Goal: Task Accomplishment & Management: Manage account settings

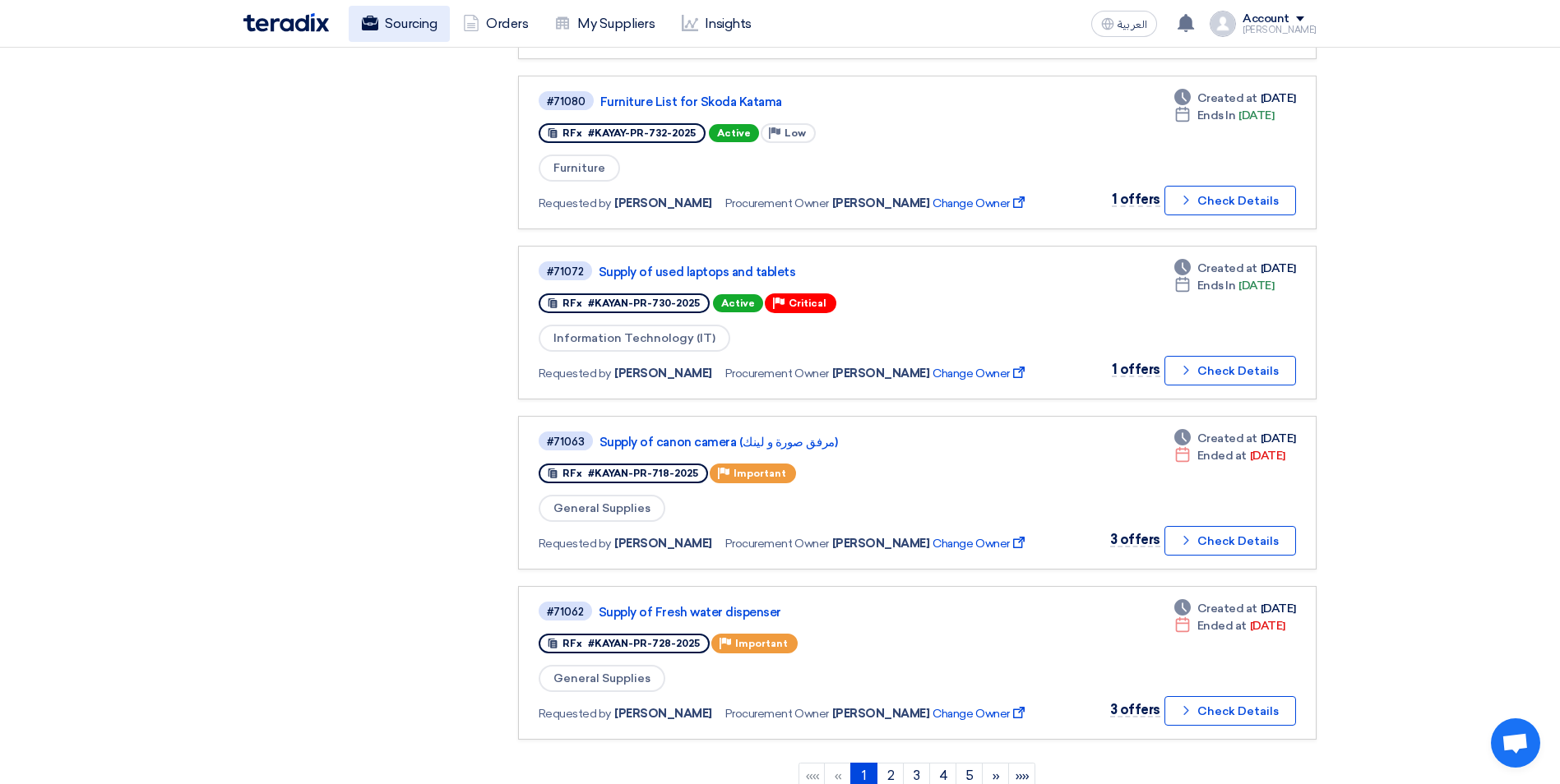
click at [403, 9] on link "Sourcing" at bounding box center [399, 24] width 101 height 36
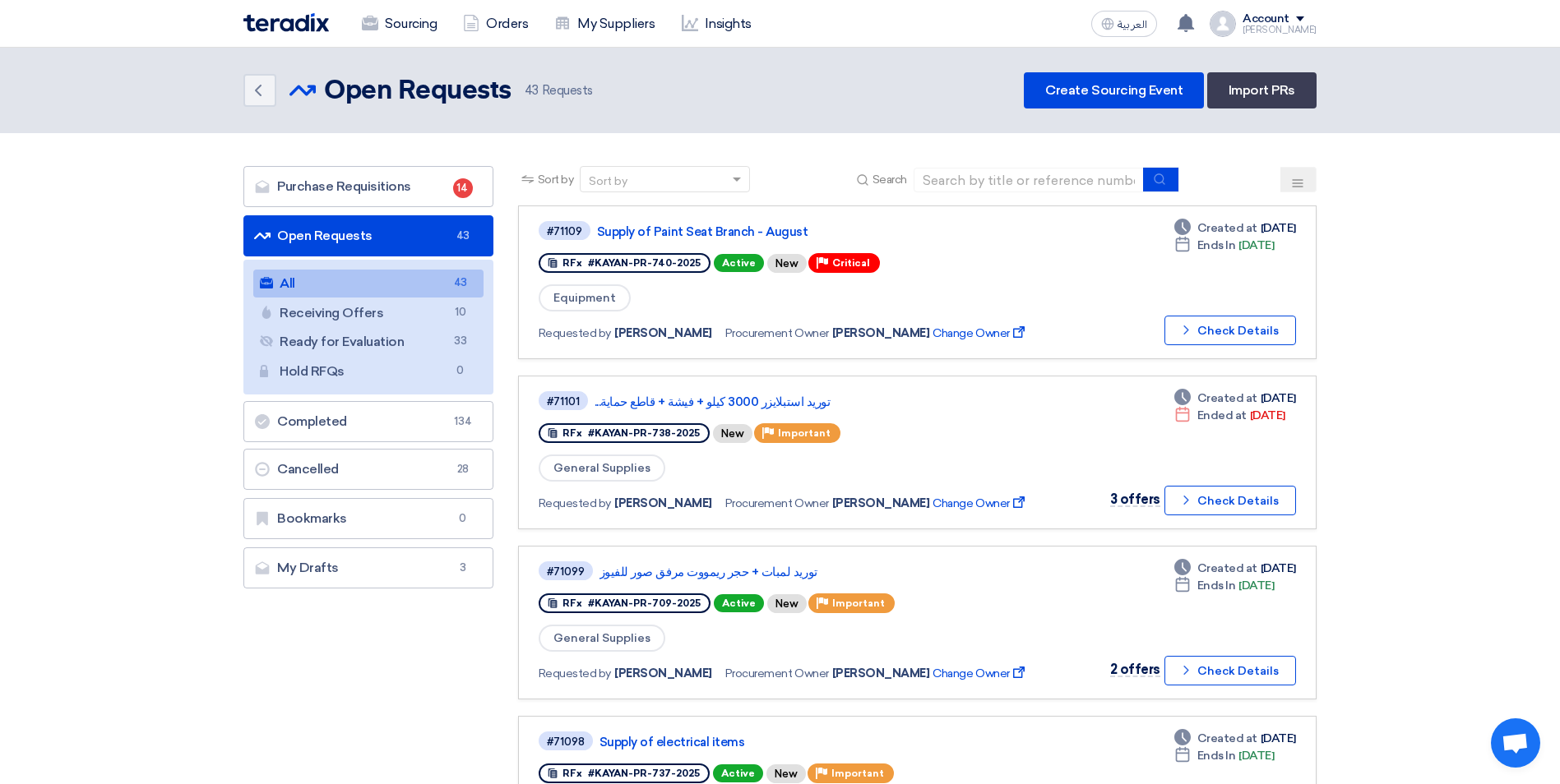
click at [1302, 170] on button at bounding box center [1299, 179] width 36 height 26
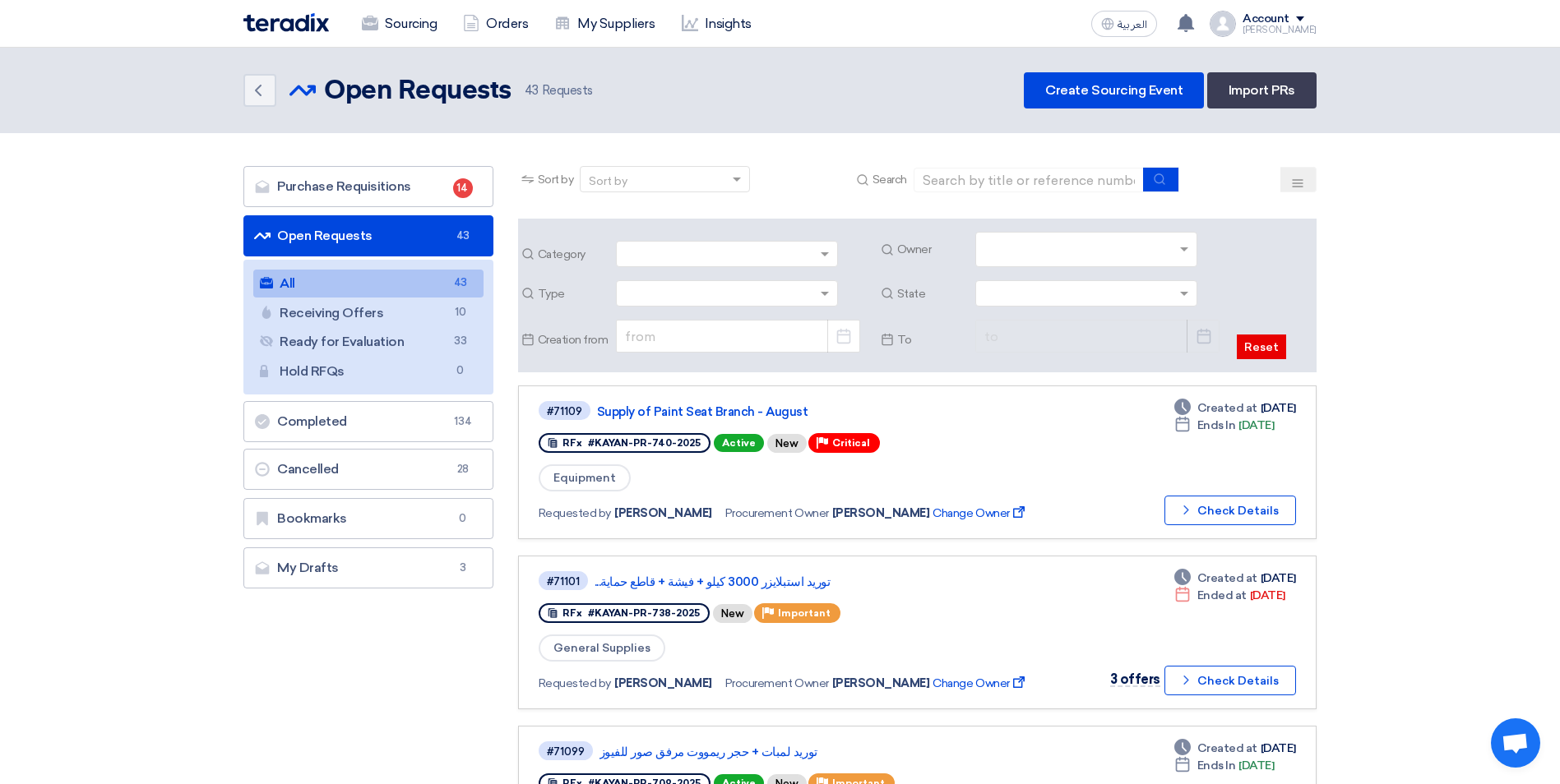
click at [1135, 247] on input "text" at bounding box center [1089, 251] width 208 height 27
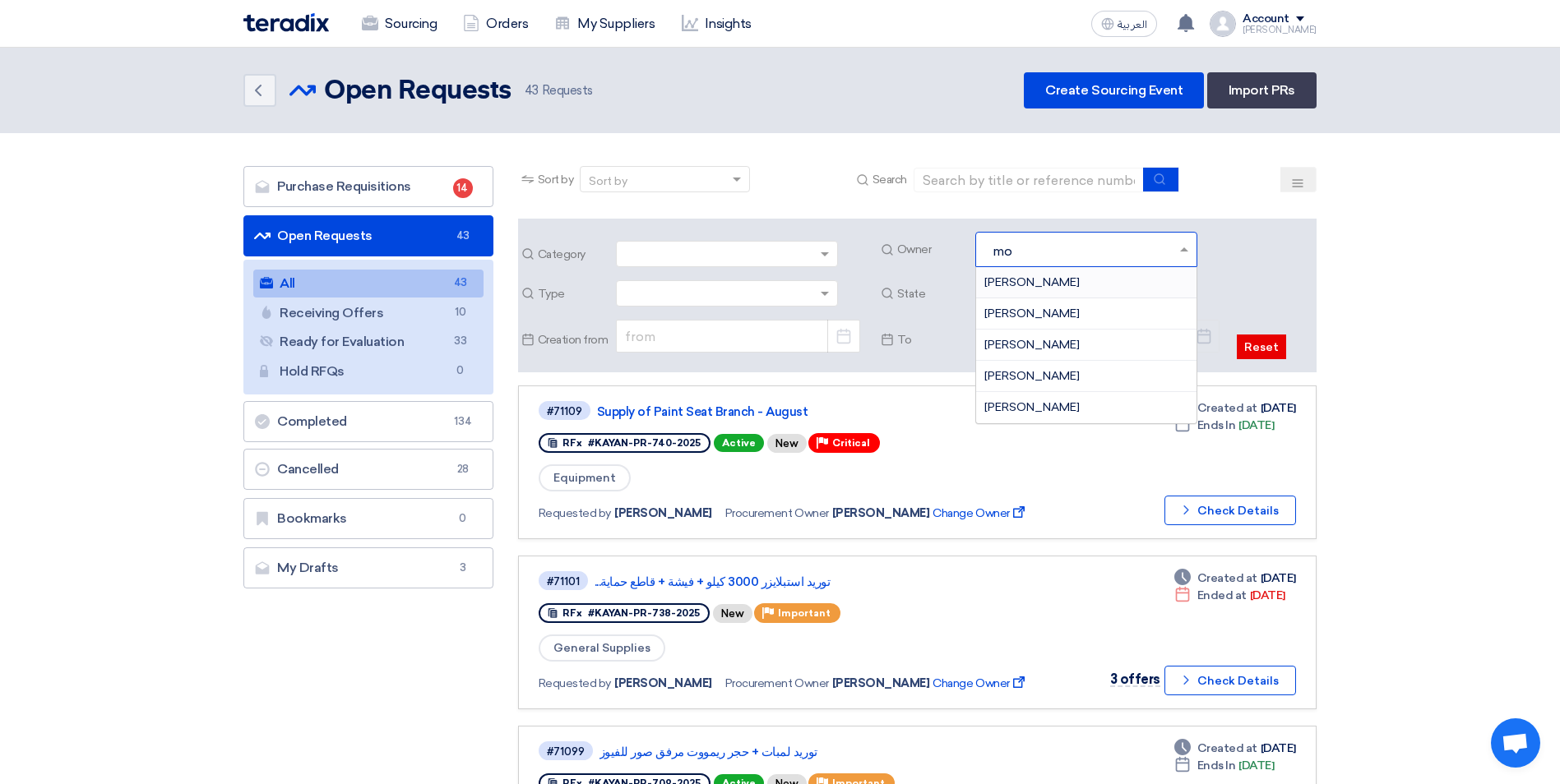
type input "m"
type input "sau"
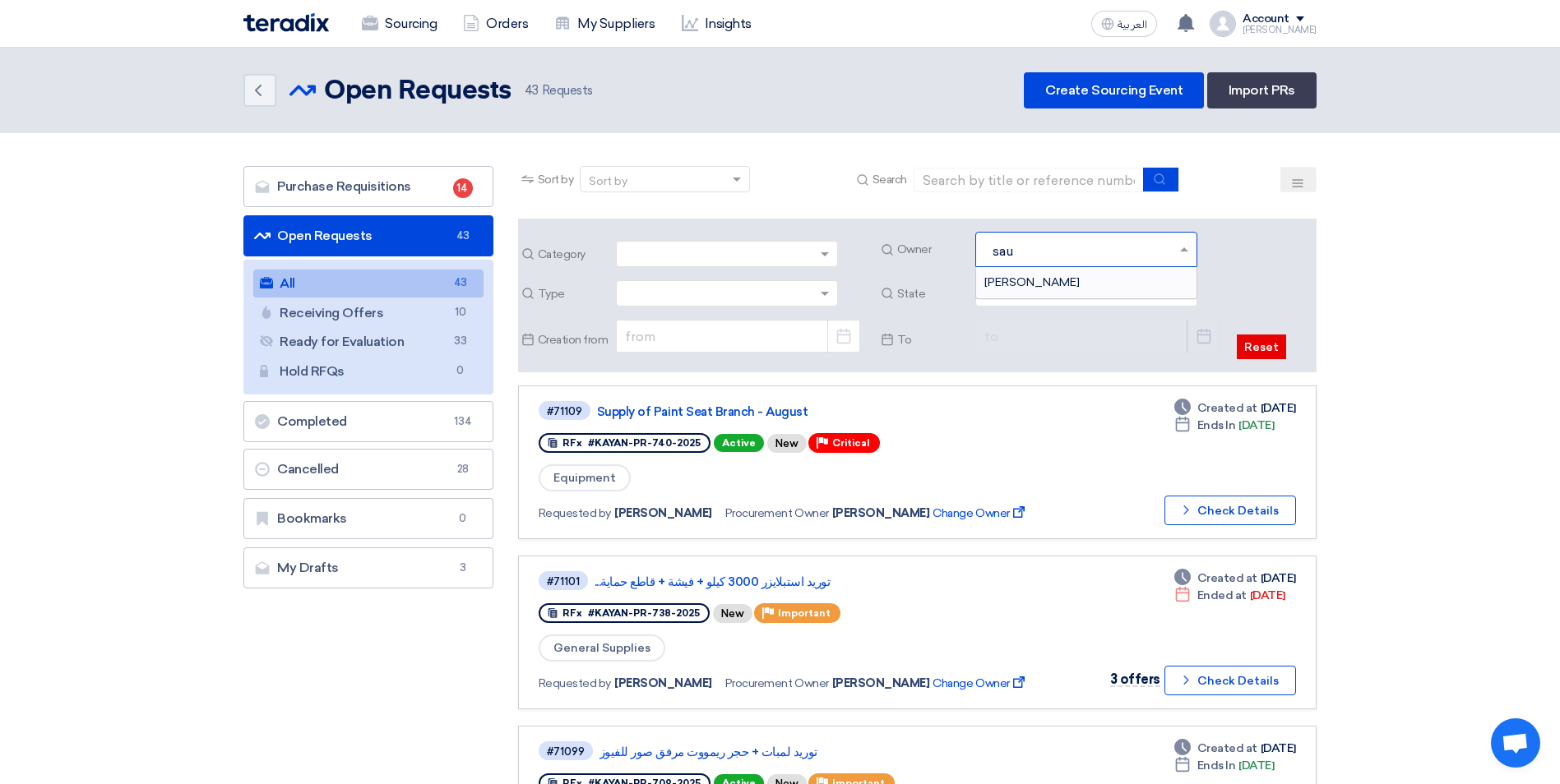
click at [1053, 273] on div "[PERSON_NAME]" at bounding box center [1086, 282] width 220 height 31
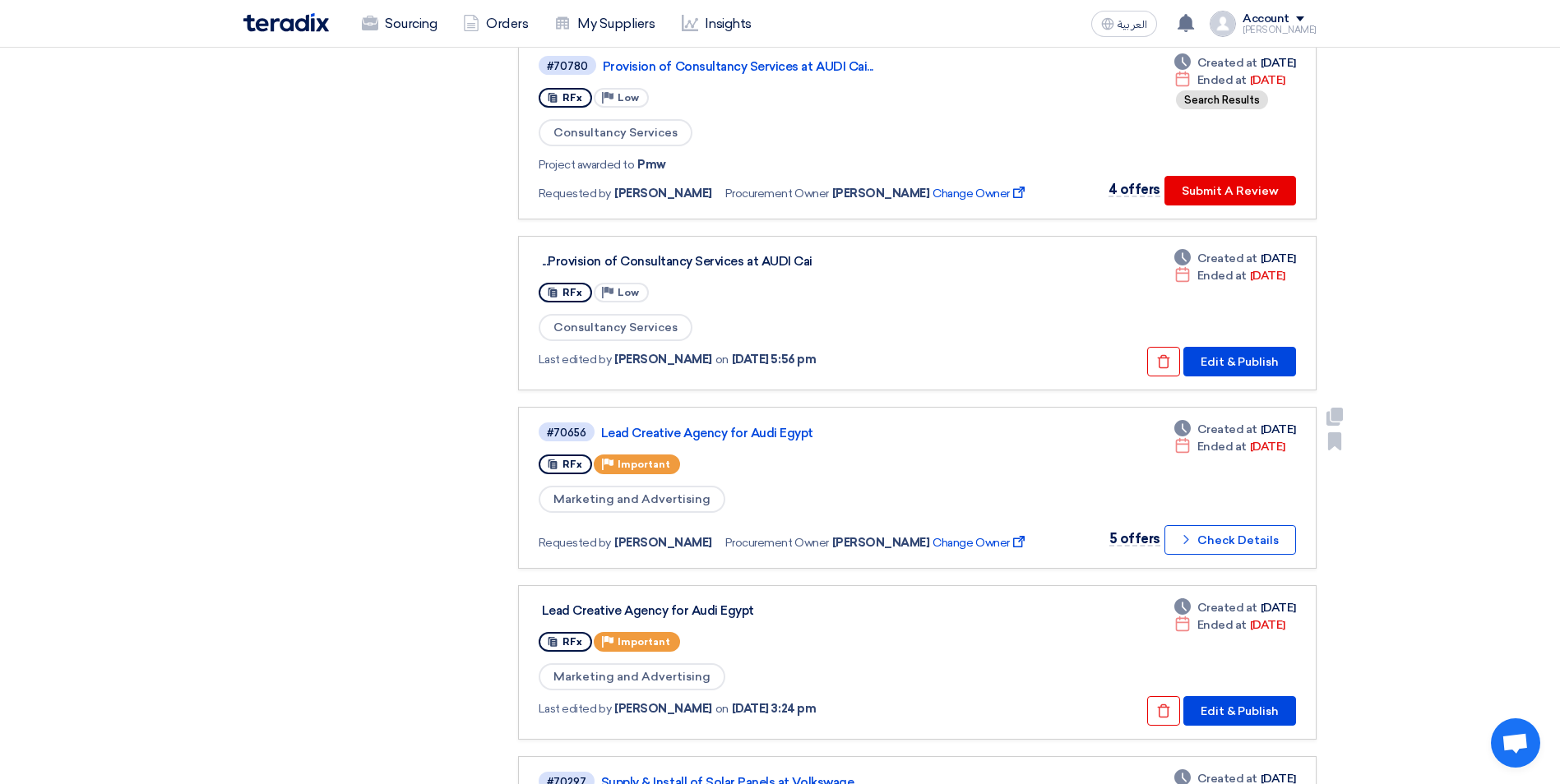
scroll to position [1151, 0]
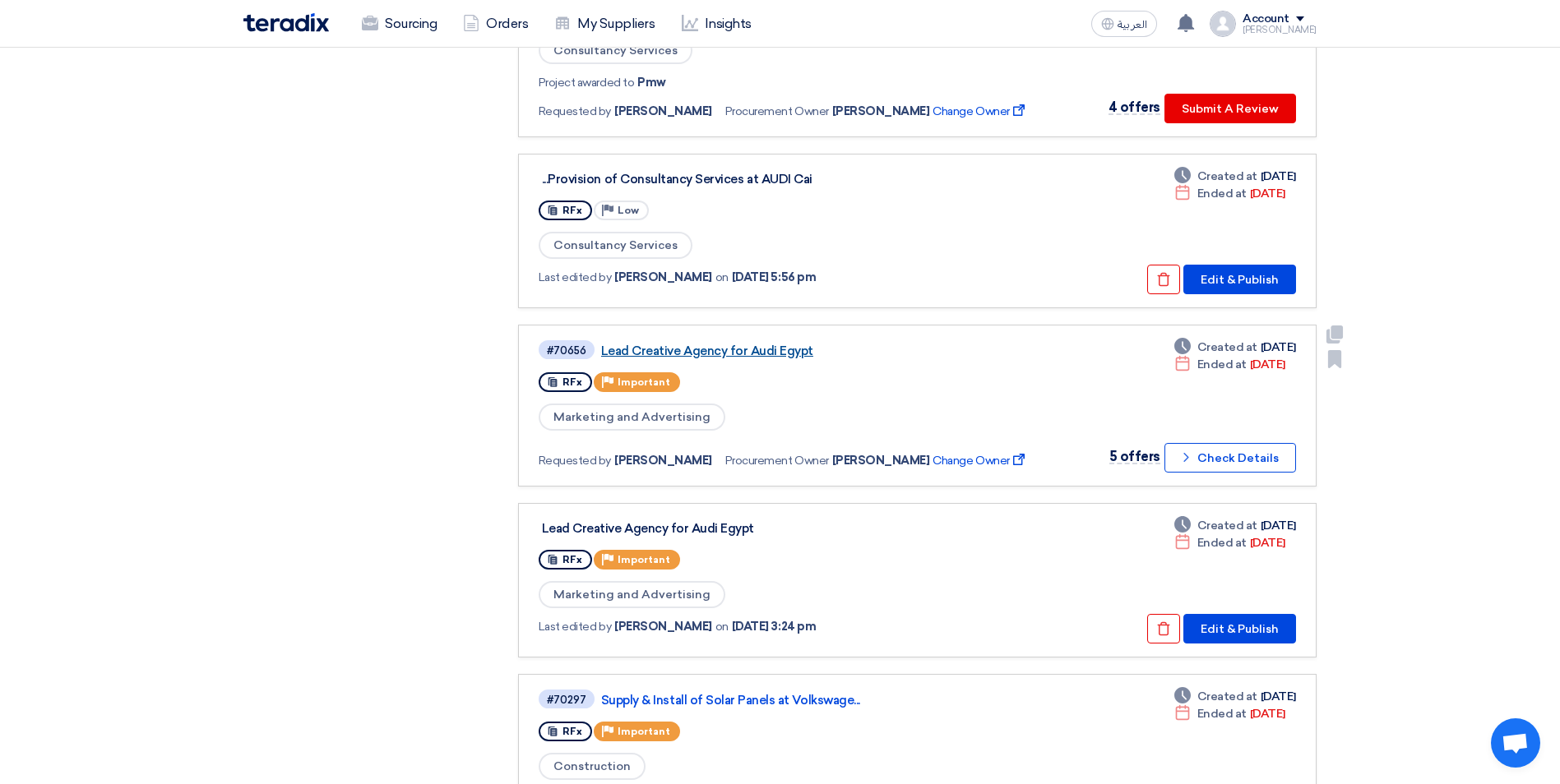
click at [726, 358] on link "Lead Creative Agency for Audi Egypt" at bounding box center [806, 351] width 411 height 15
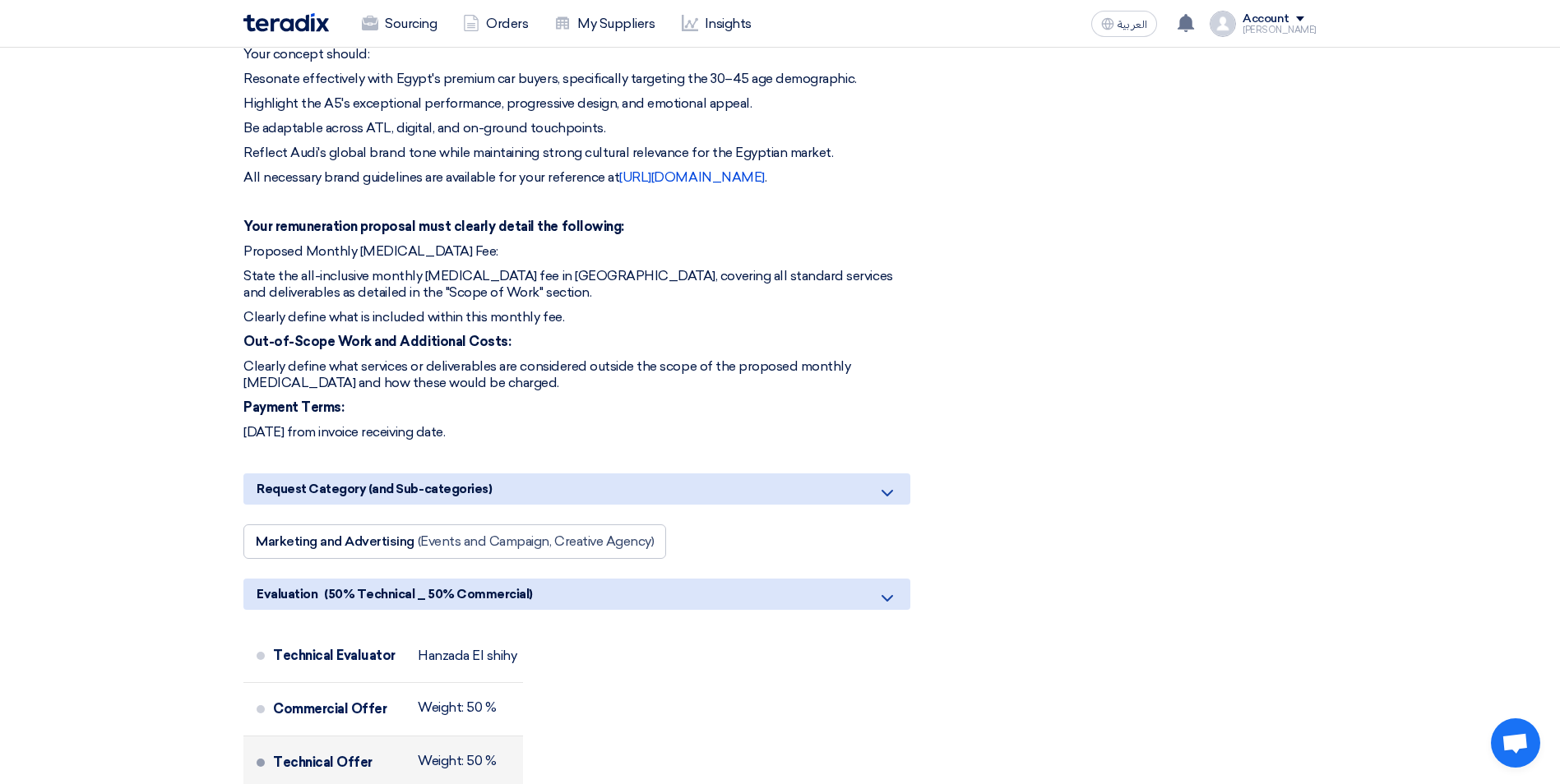
scroll to position [2234, 0]
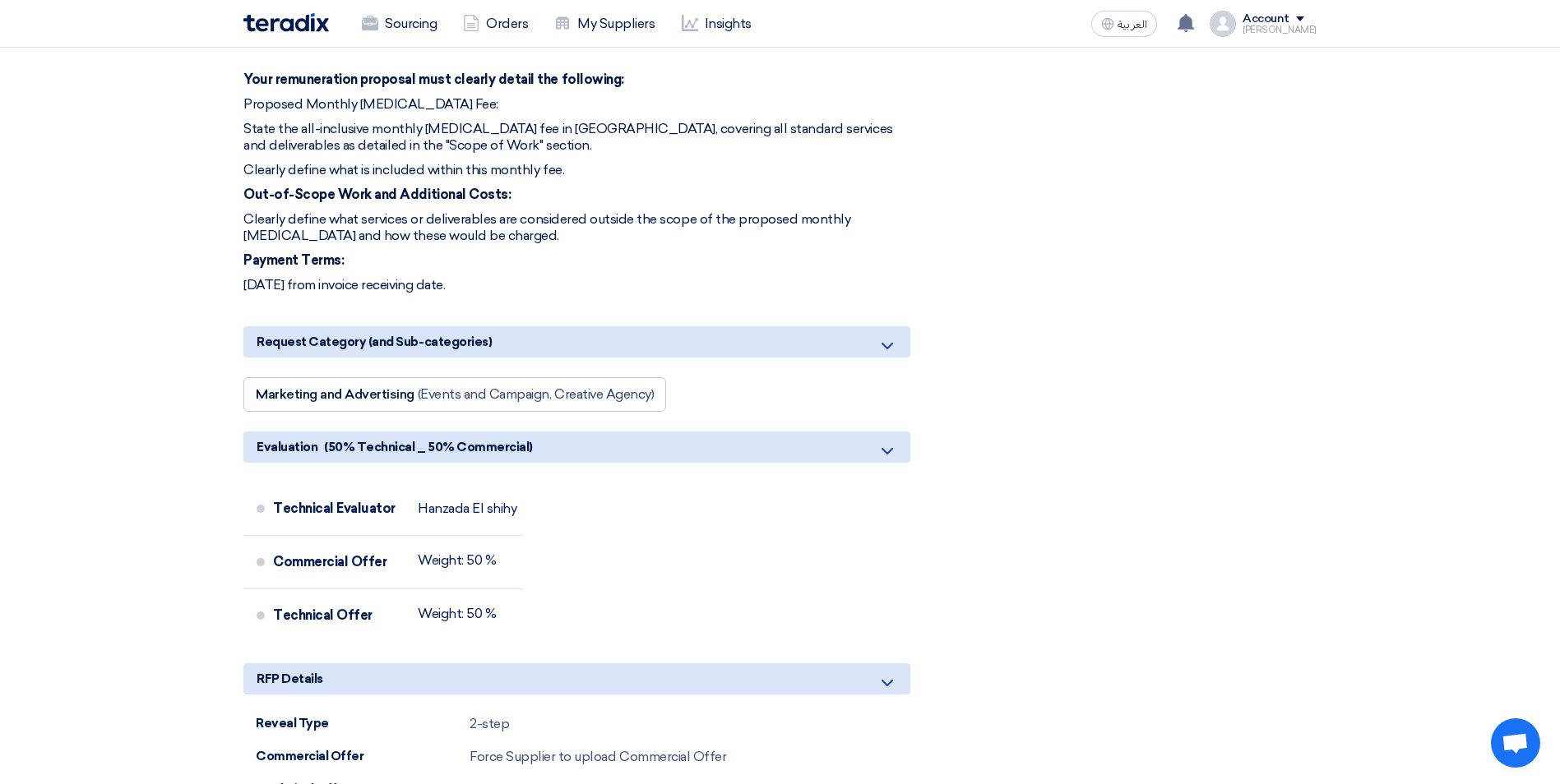
drag, startPoint x: 244, startPoint y: 317, endPoint x: 504, endPoint y: 246, distance: 269.5
copy div "Lore Ipsum do sitamet consectet adip elitseddoei tem incididunt utlabore etdolo…"
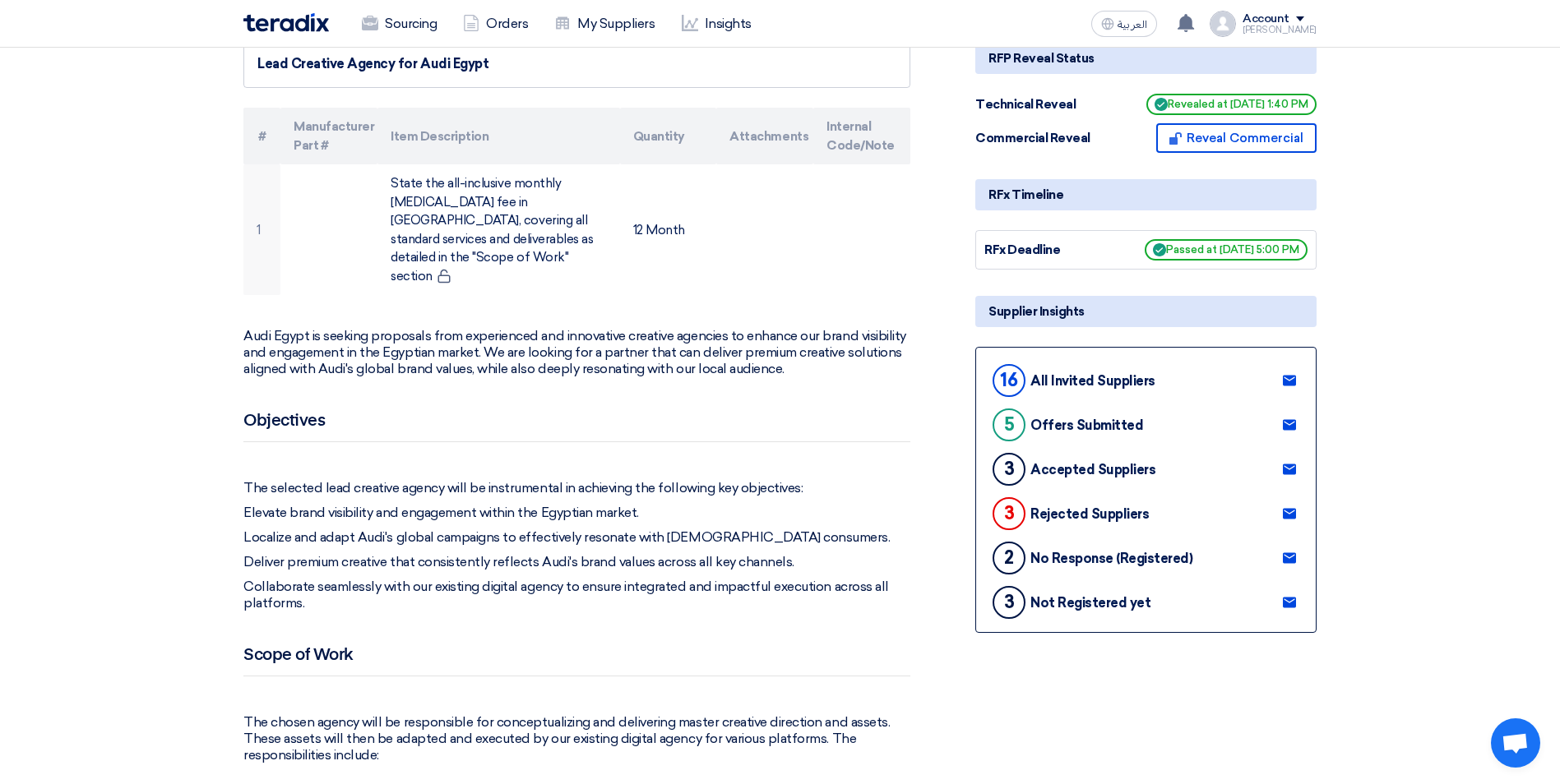
scroll to position [0, 0]
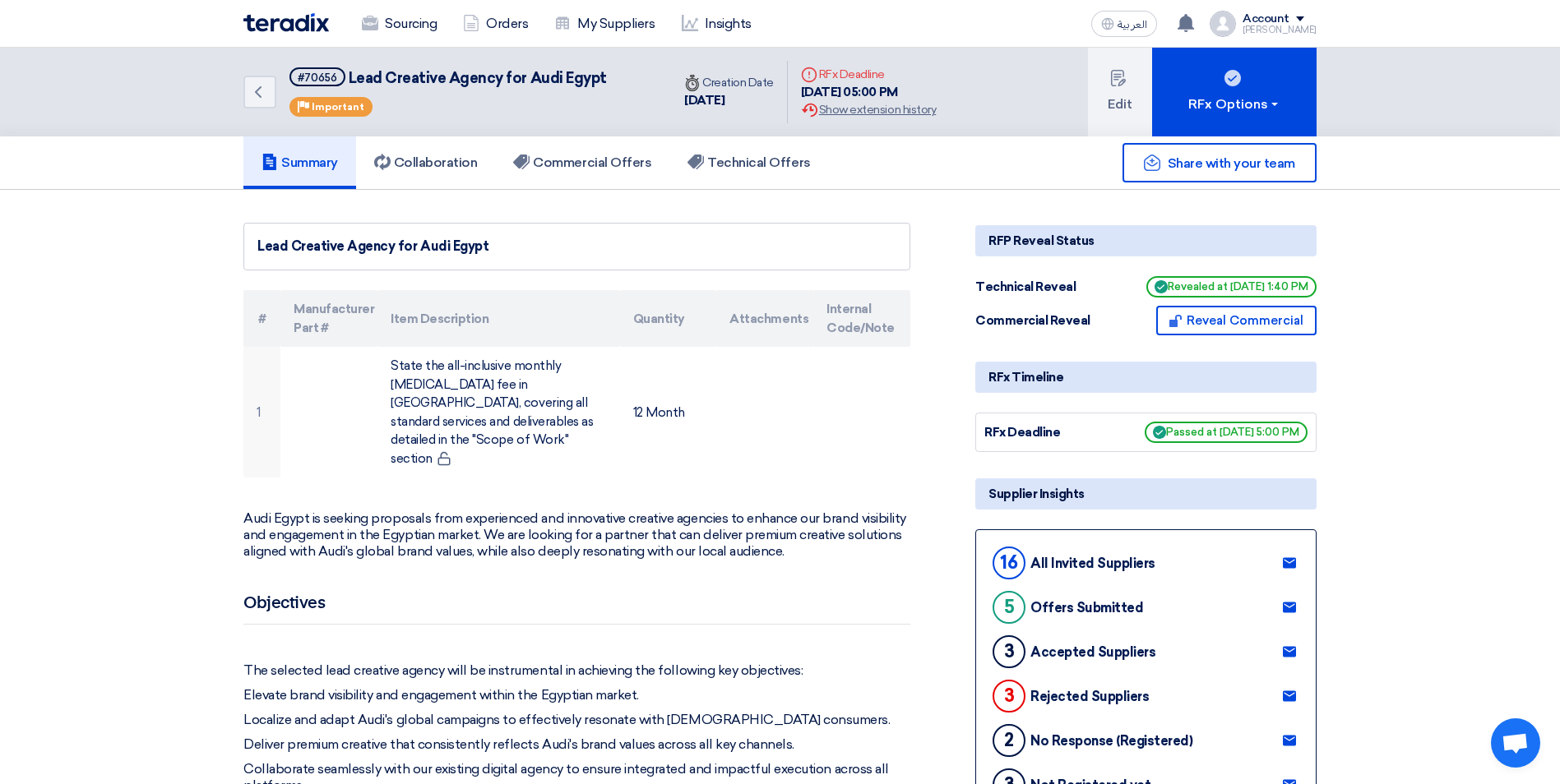
click at [1269, 31] on div "[PERSON_NAME]" at bounding box center [1279, 30] width 74 height 9
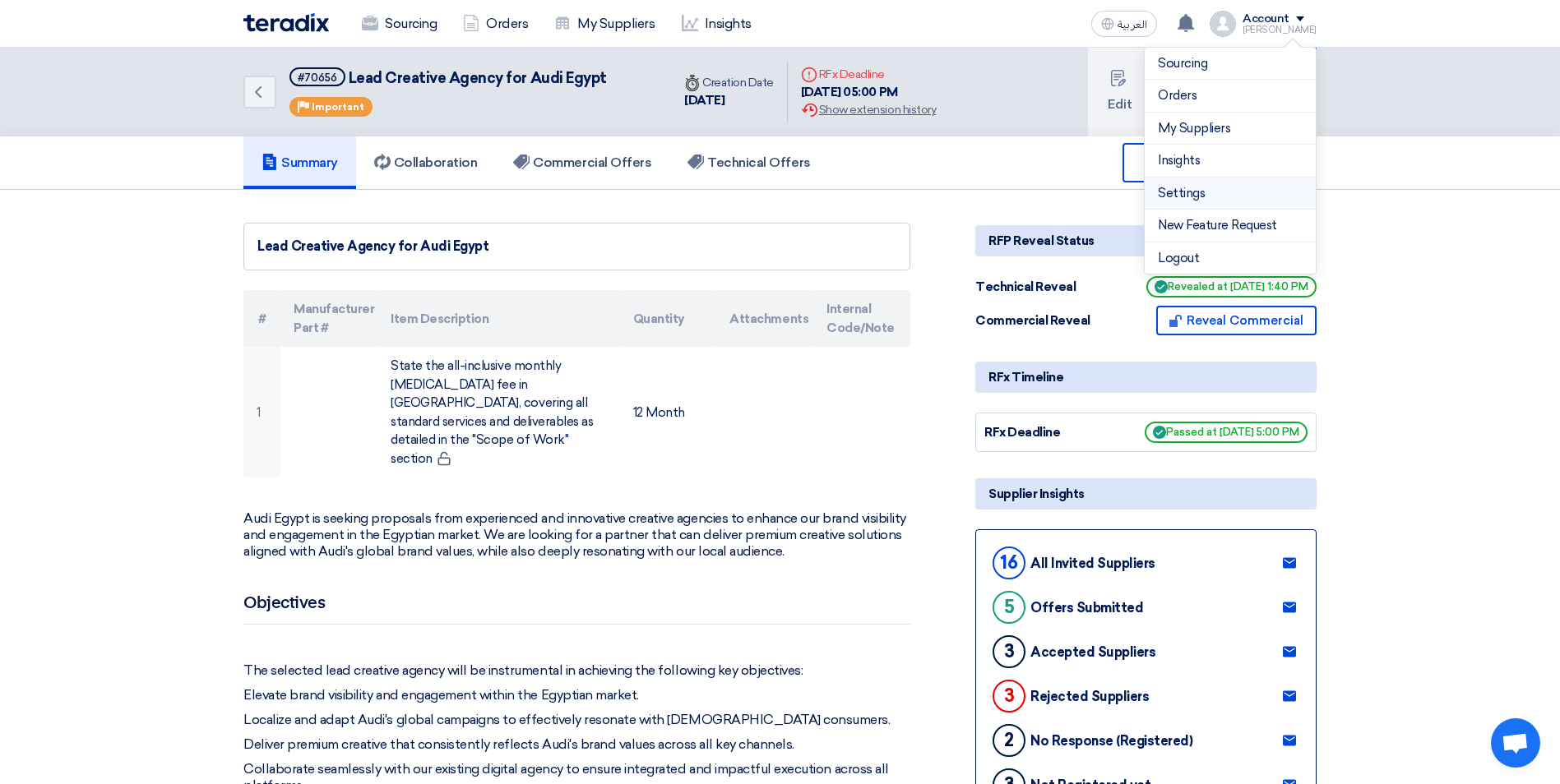
click at [1196, 189] on link "Settings" at bounding box center [1231, 194] width 145 height 19
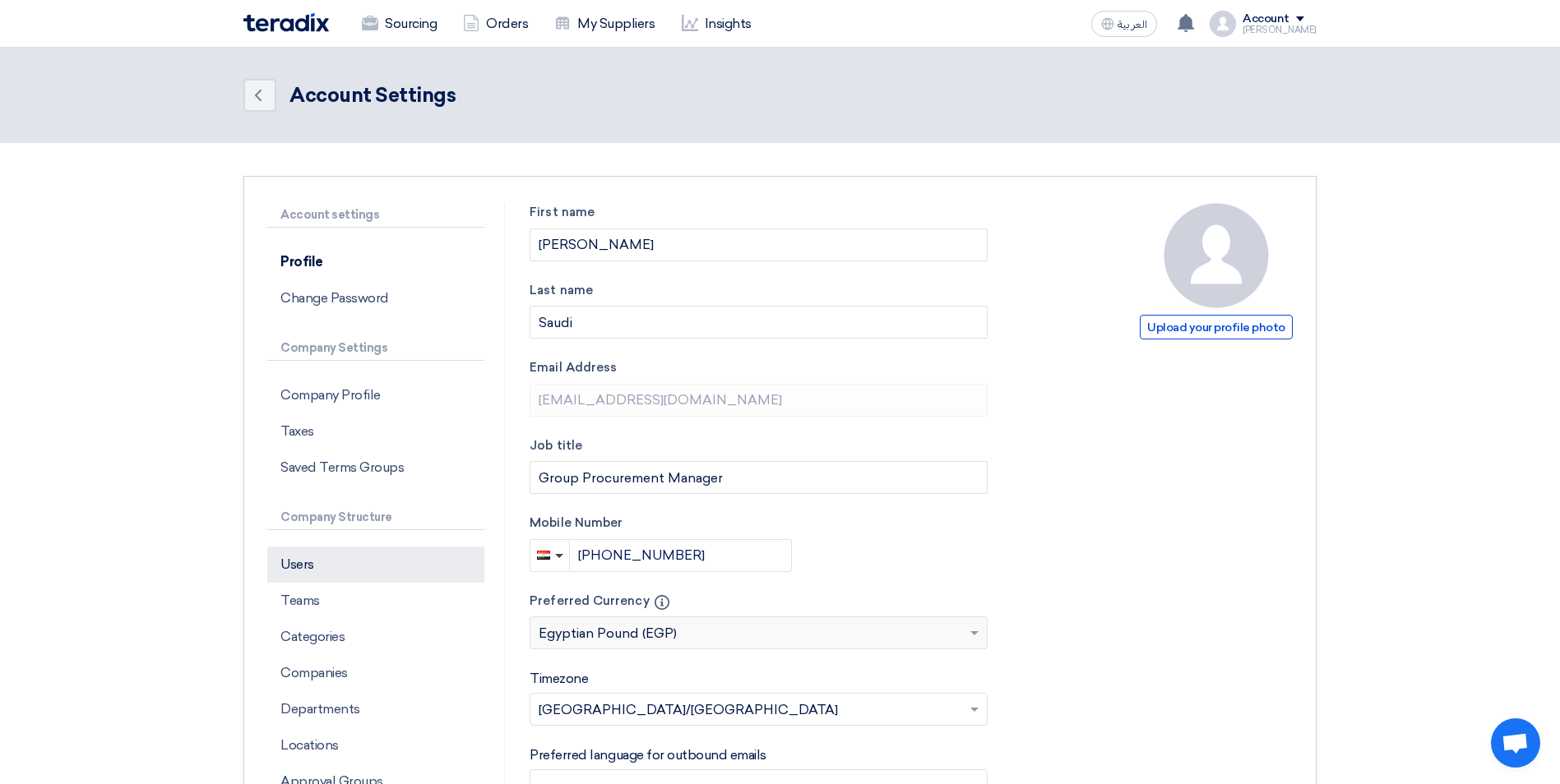
click at [318, 574] on p "Users" at bounding box center [376, 565] width 218 height 36
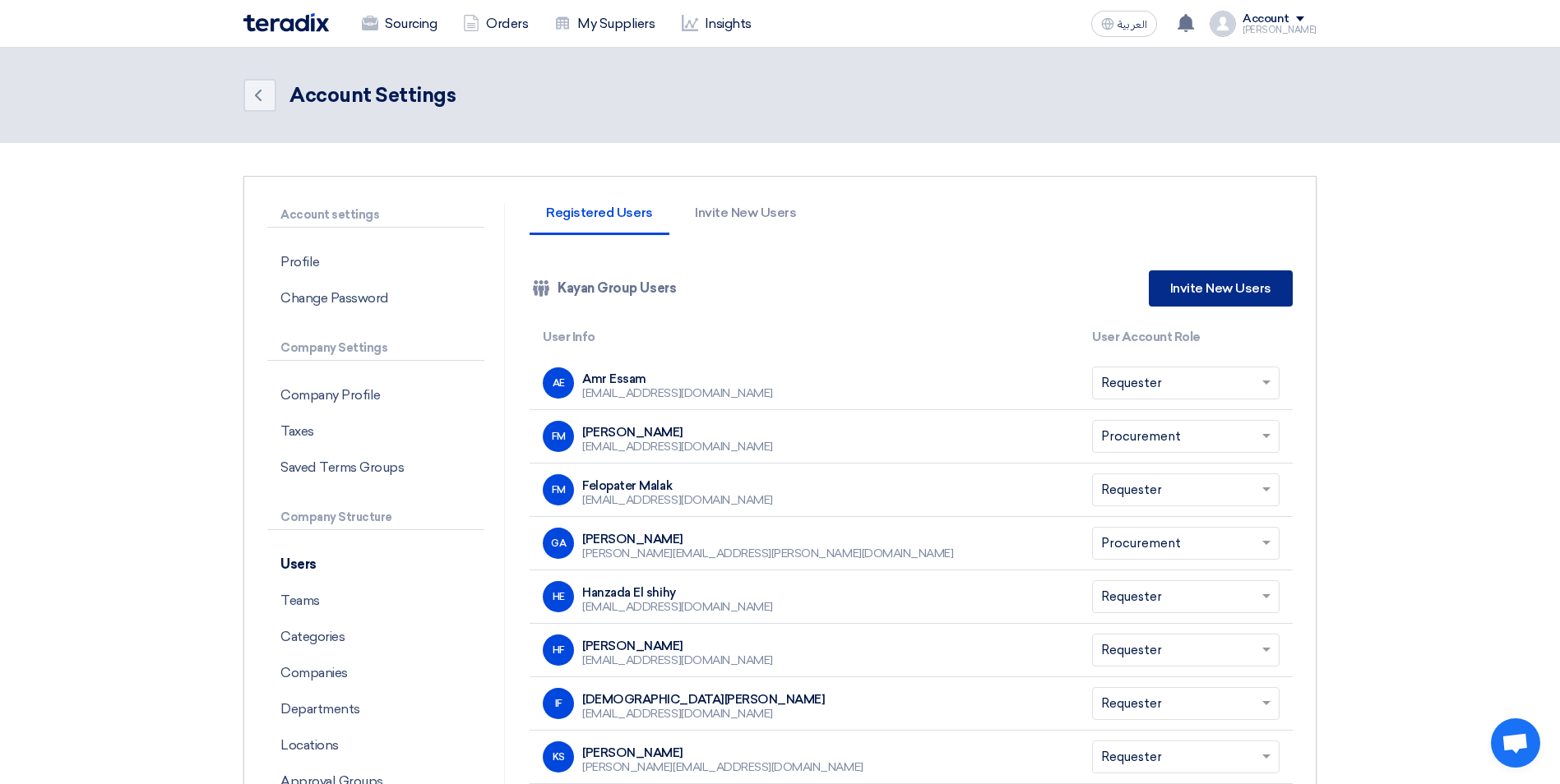
click at [1196, 279] on link "Invite New Users" at bounding box center [1220, 289] width 144 height 36
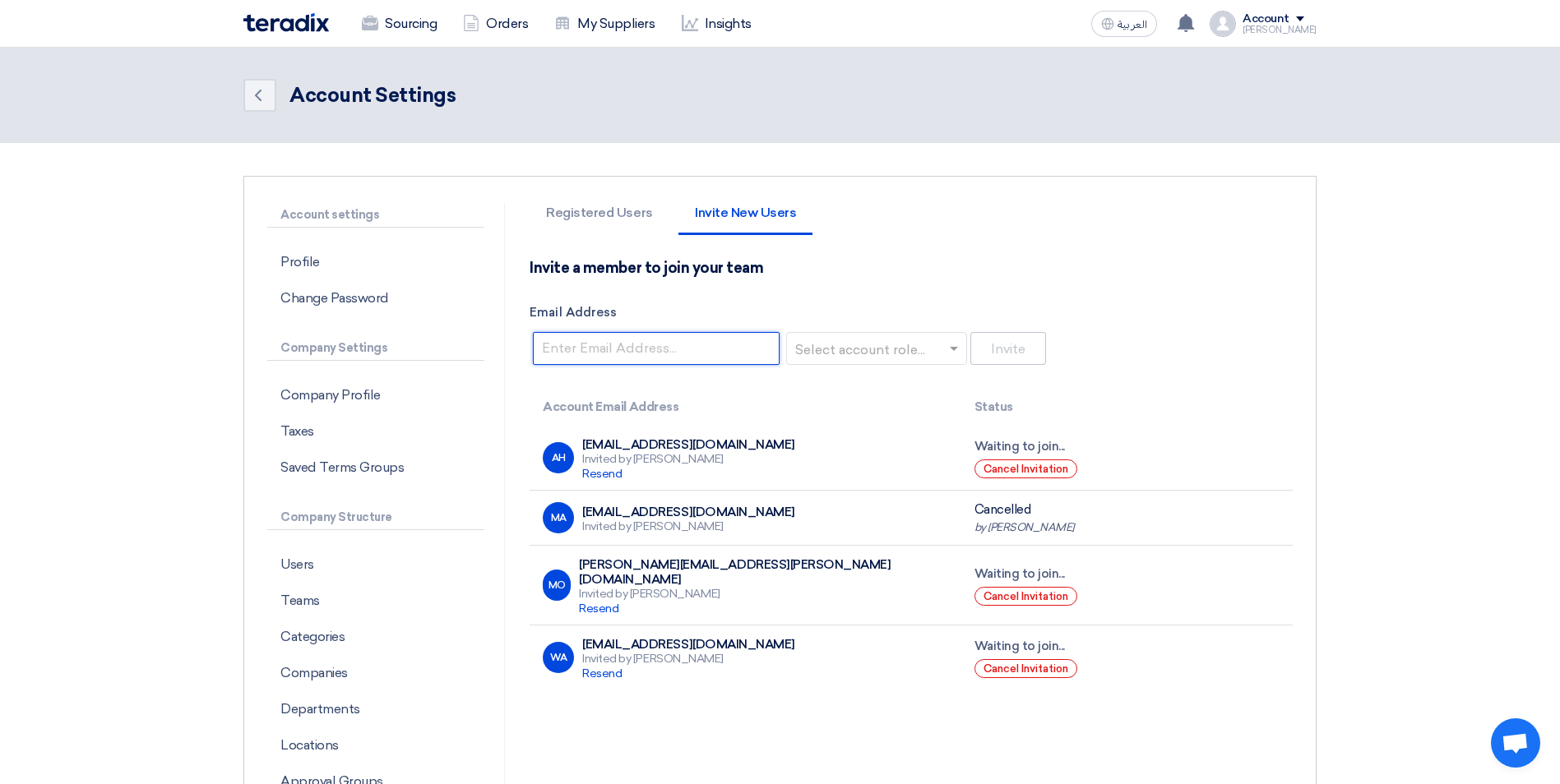
click at [610, 343] on input "Email Address" at bounding box center [656, 348] width 247 height 32
paste input "[EMAIL_ADDRESS][PERSON_NAME][DOMAIN_NAME]"
type input "[EMAIL_ADDRESS][PERSON_NAME][DOMAIN_NAME]"
click at [905, 345] on input "text" at bounding box center [871, 350] width 146 height 27
click at [828, 378] on span "Requester" at bounding box center [831, 381] width 65 height 15
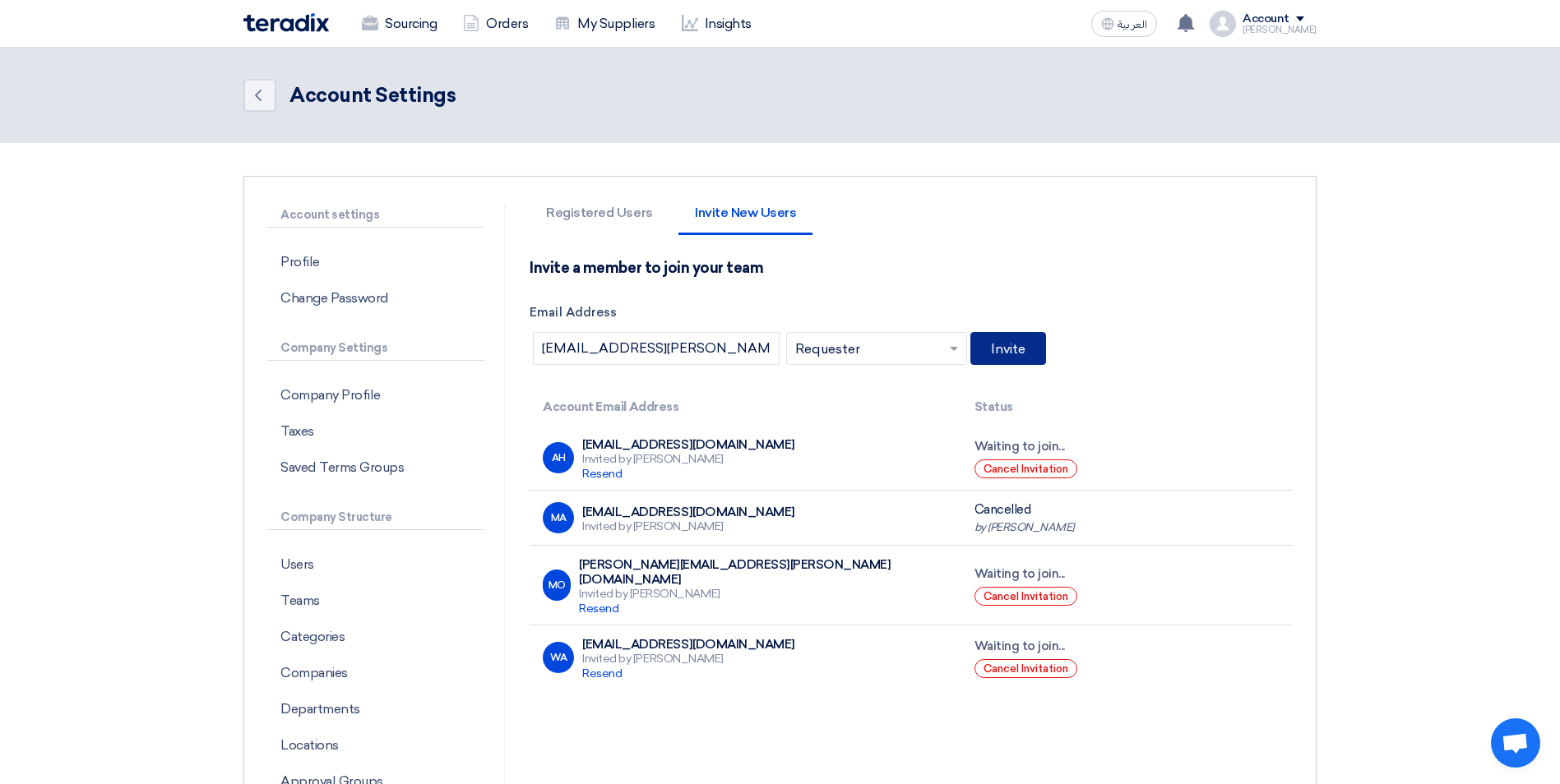
click at [1031, 346] on button "Invite" at bounding box center [1008, 348] width 75 height 32
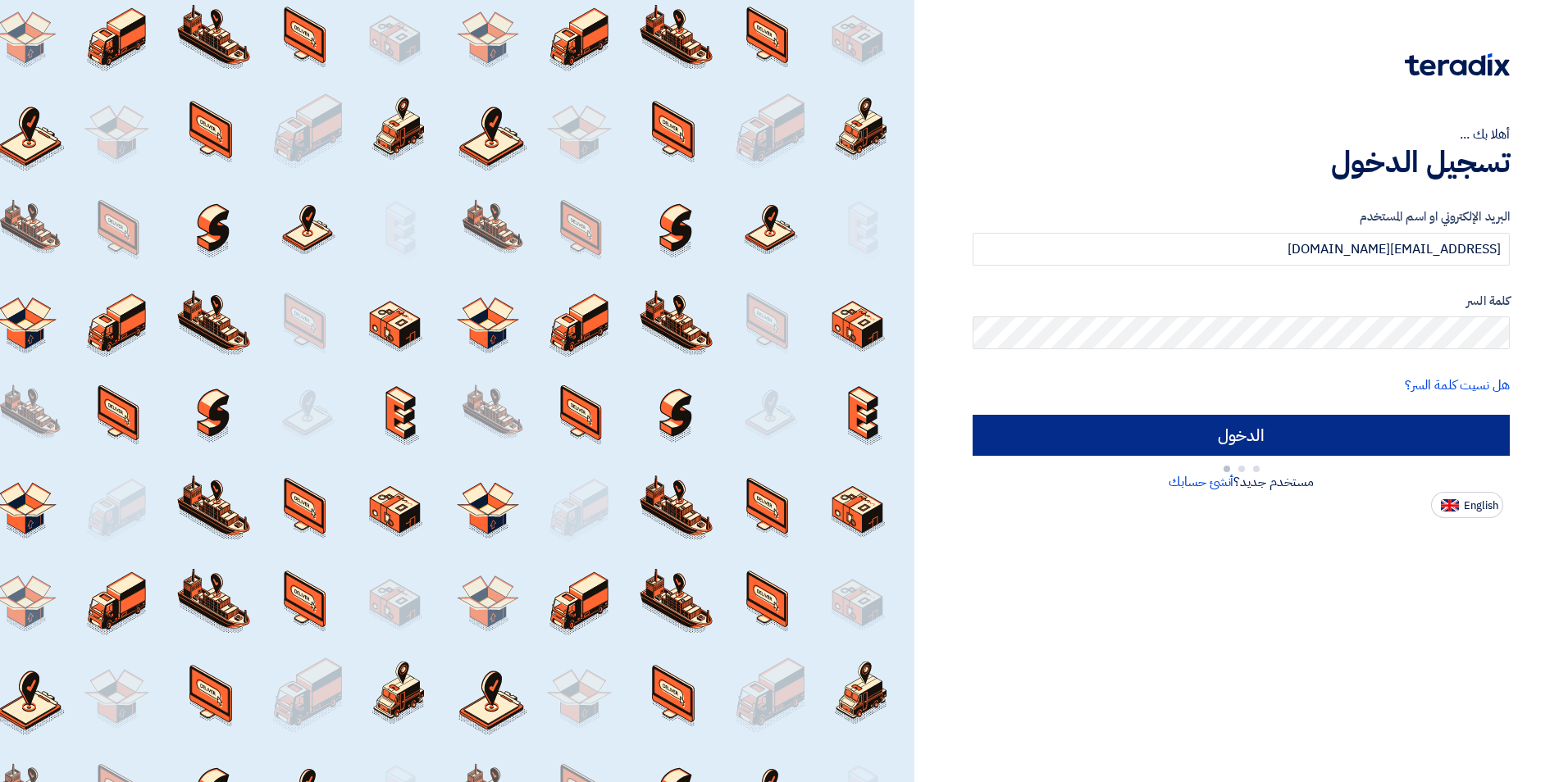
type input "Sign in"
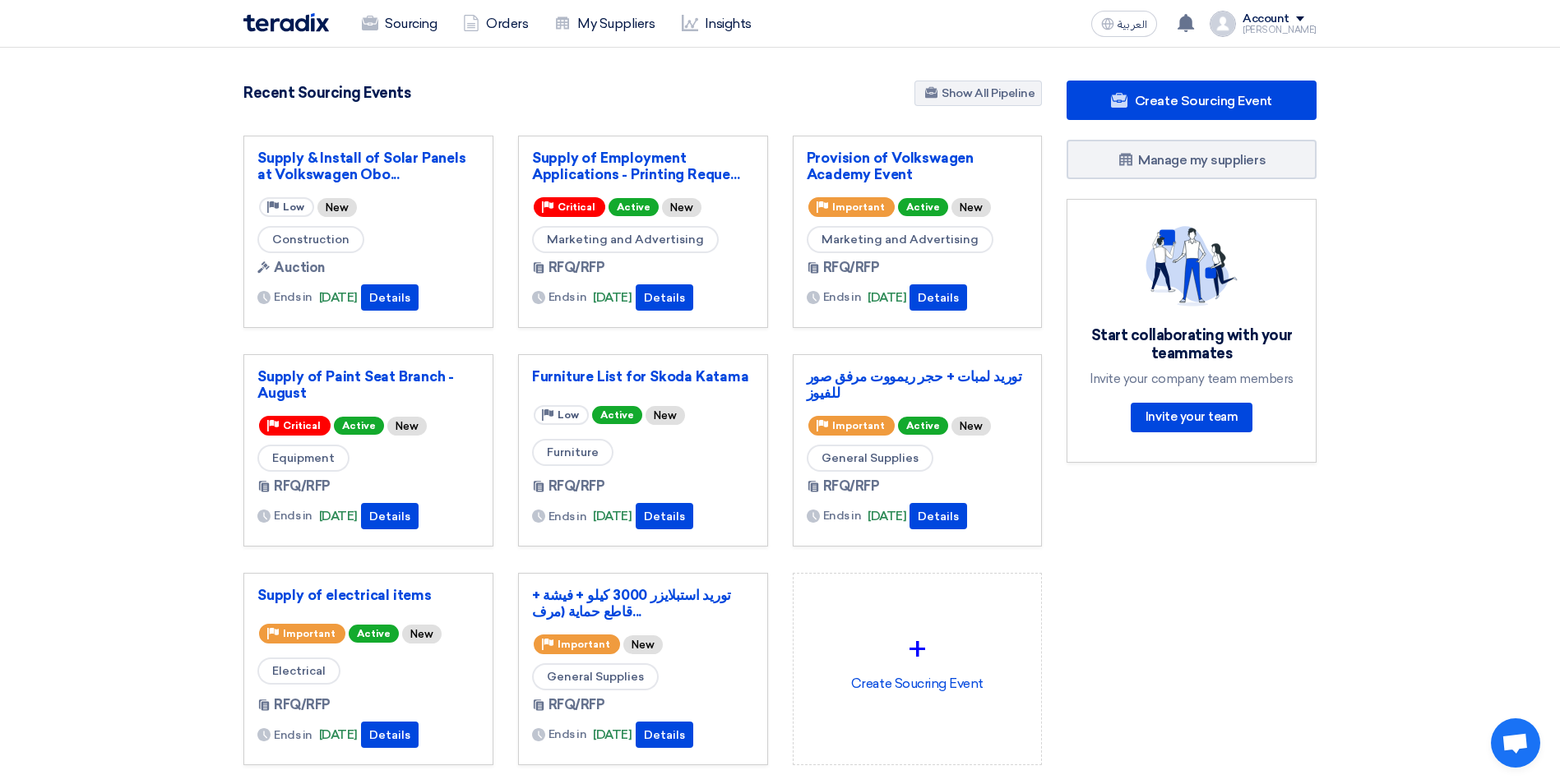
click at [1283, 12] on div "Account" at bounding box center [1265, 19] width 47 height 14
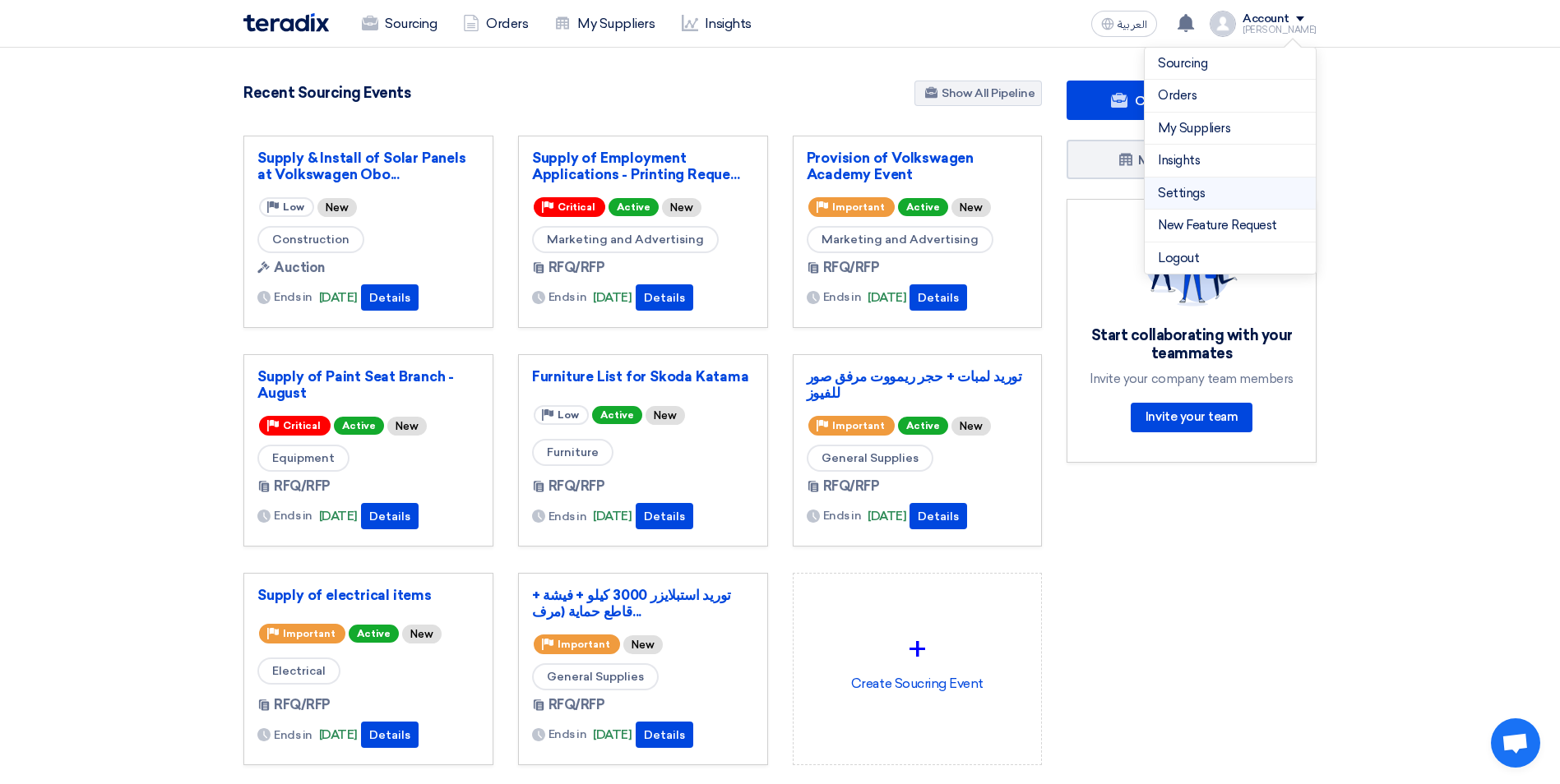
click at [1186, 184] on link "Settings" at bounding box center [1231, 194] width 145 height 19
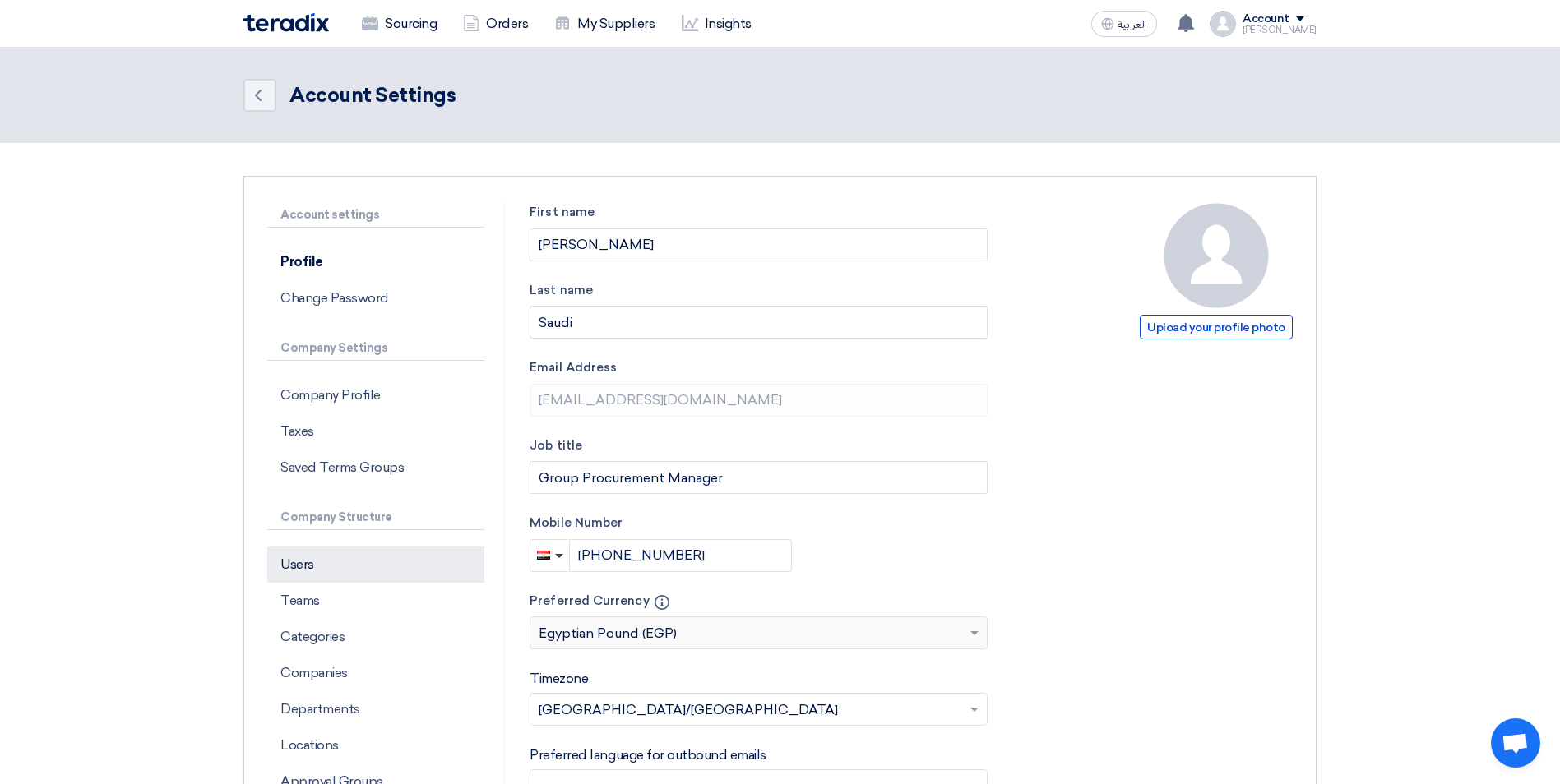
click at [304, 553] on p "Users" at bounding box center [376, 565] width 218 height 36
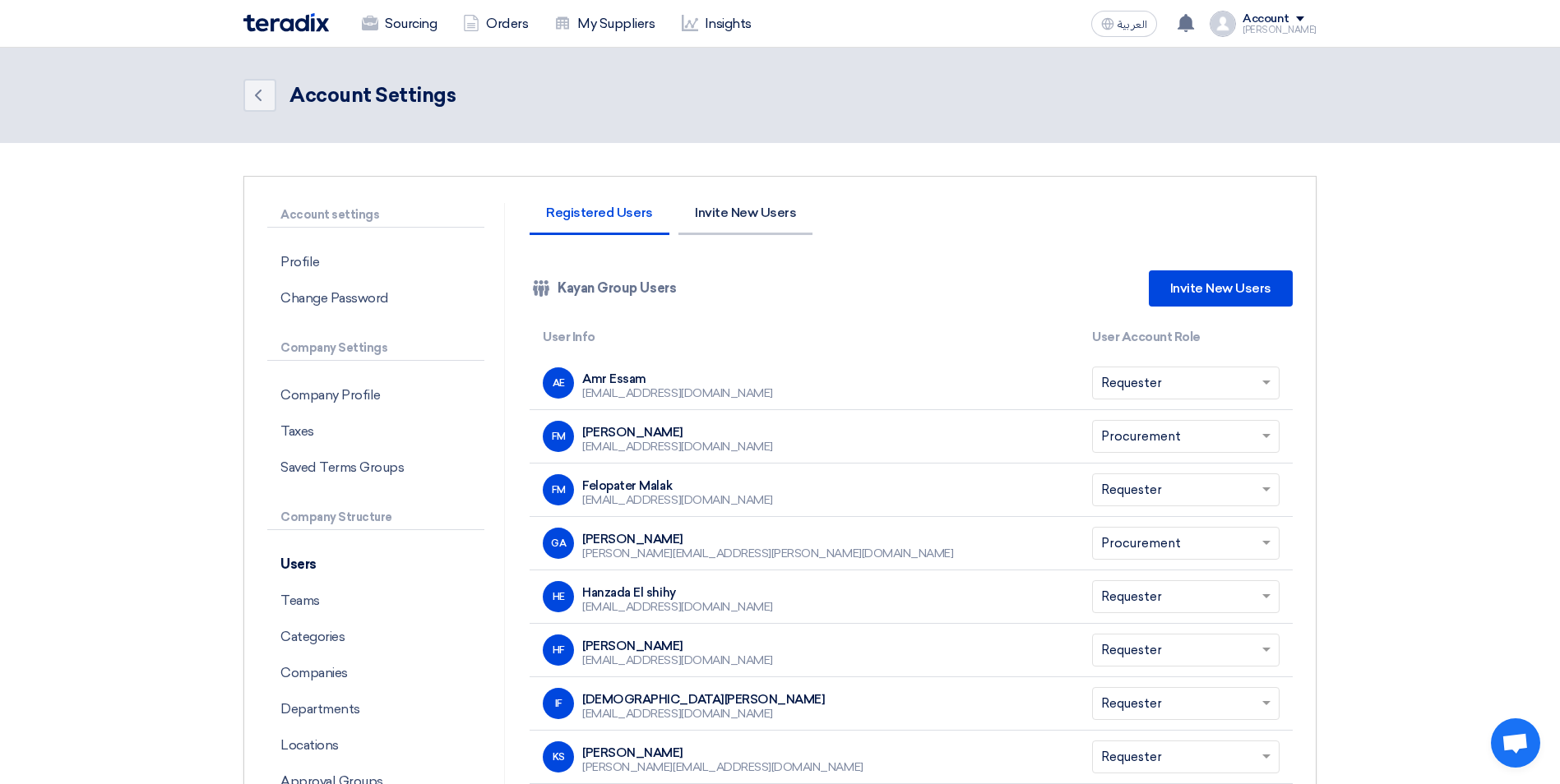
click at [726, 214] on li "Invite New Users" at bounding box center [745, 220] width 135 height 29
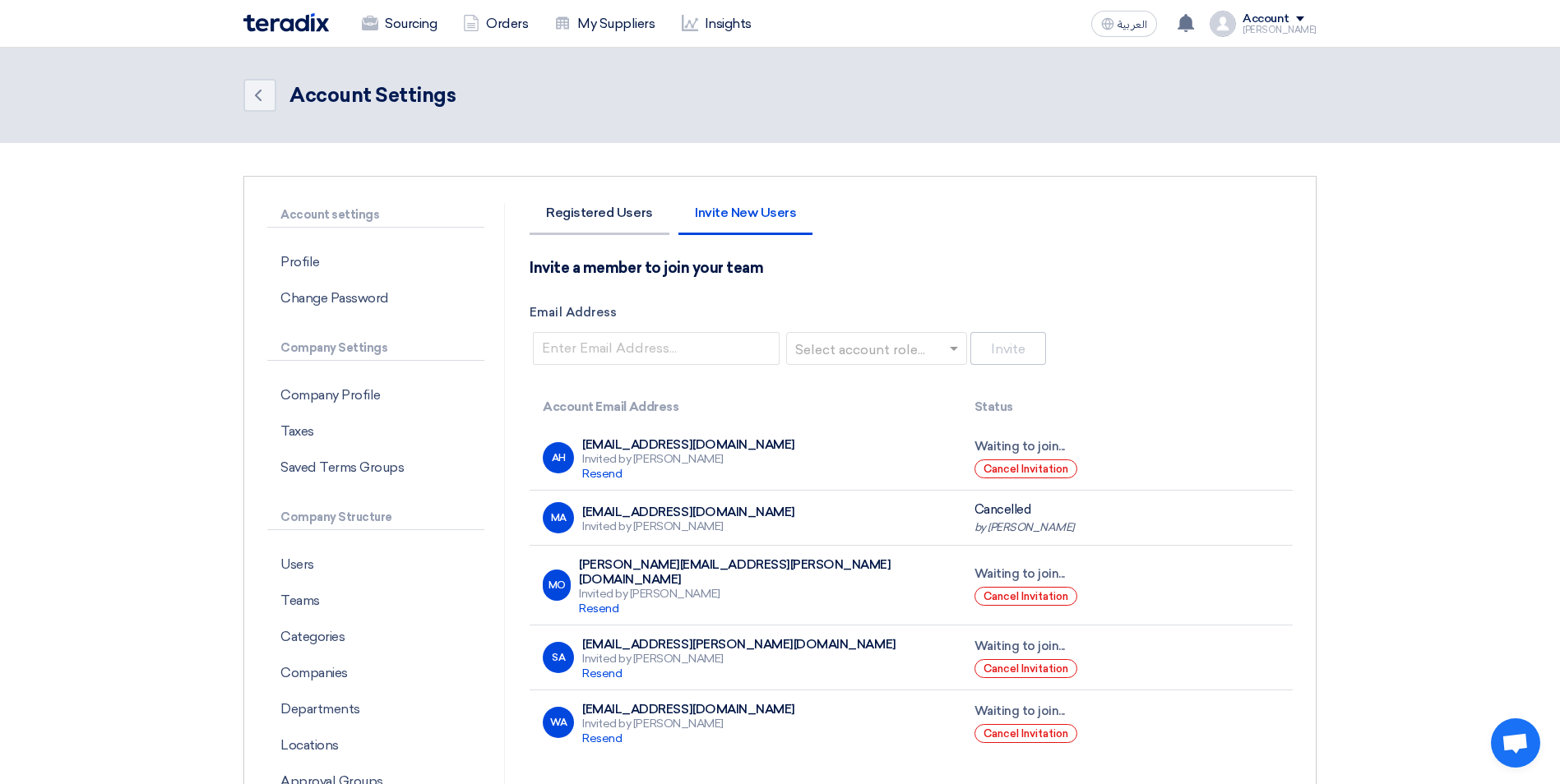
click at [601, 212] on li "Registered Users" at bounding box center [599, 220] width 139 height 29
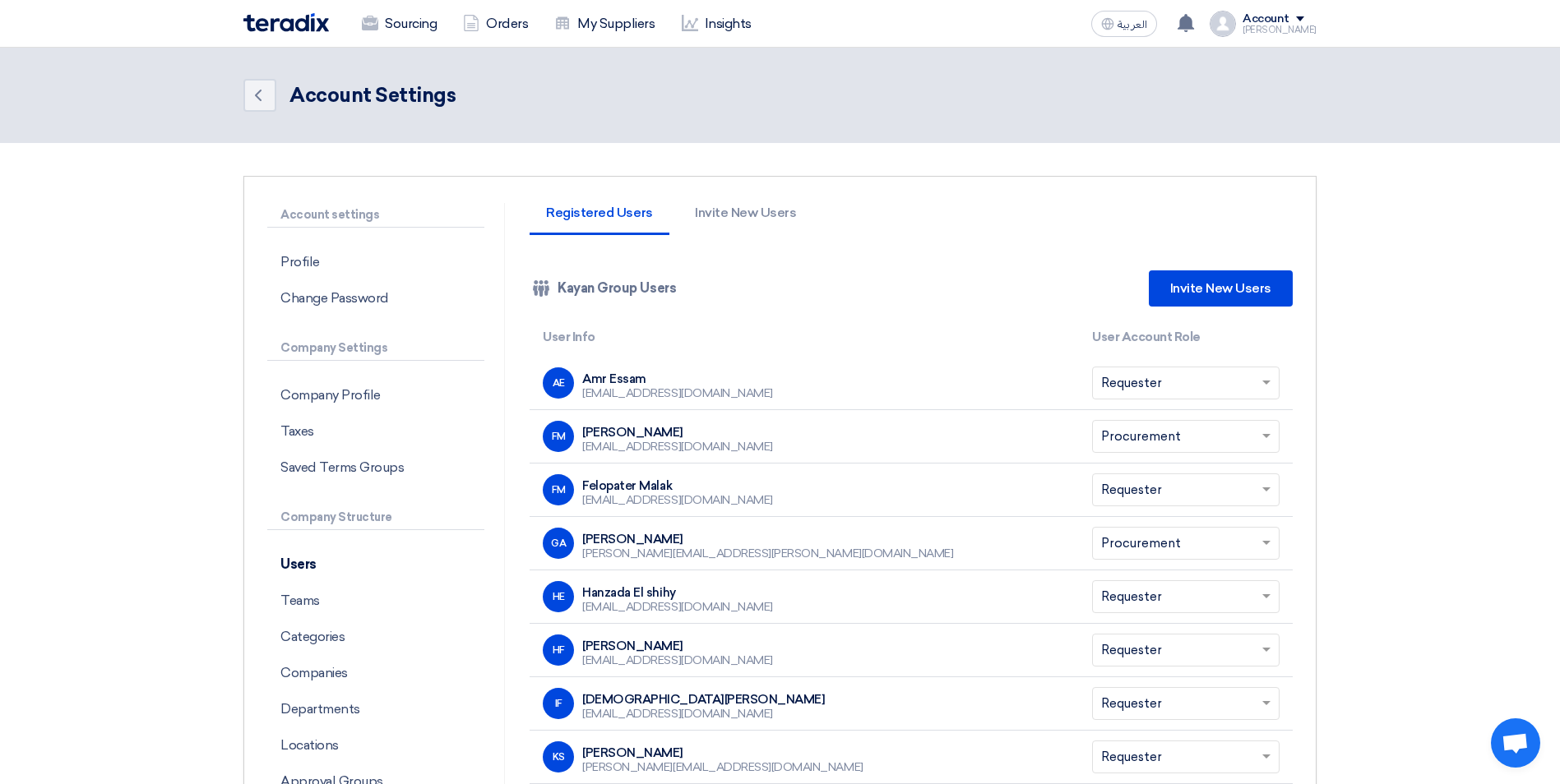
click at [277, 27] on img at bounding box center [286, 23] width 86 height 19
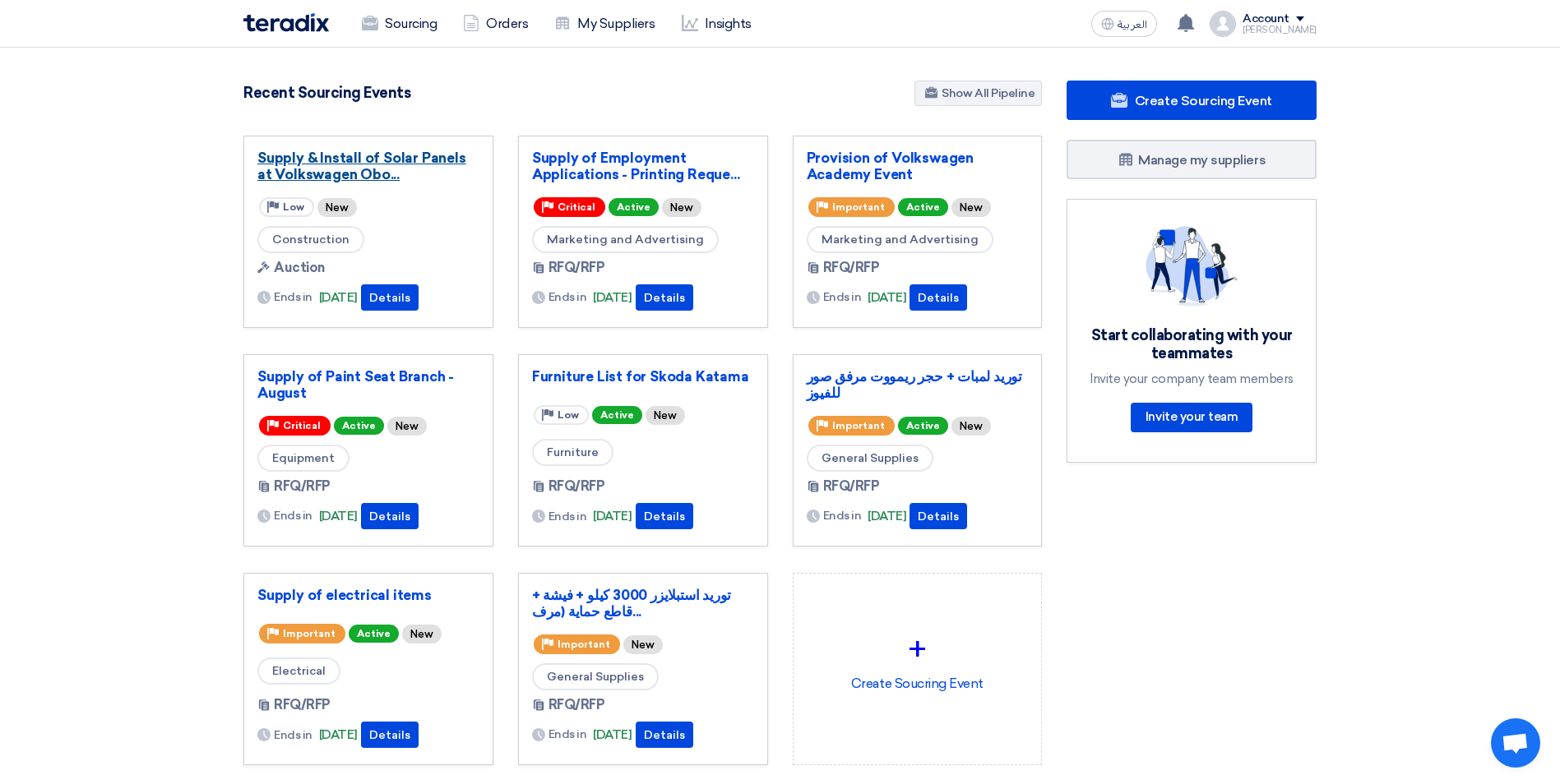
click at [372, 159] on link "Supply & Install of Solar Panels at Volkswagen Obo..." at bounding box center [368, 166] width 222 height 32
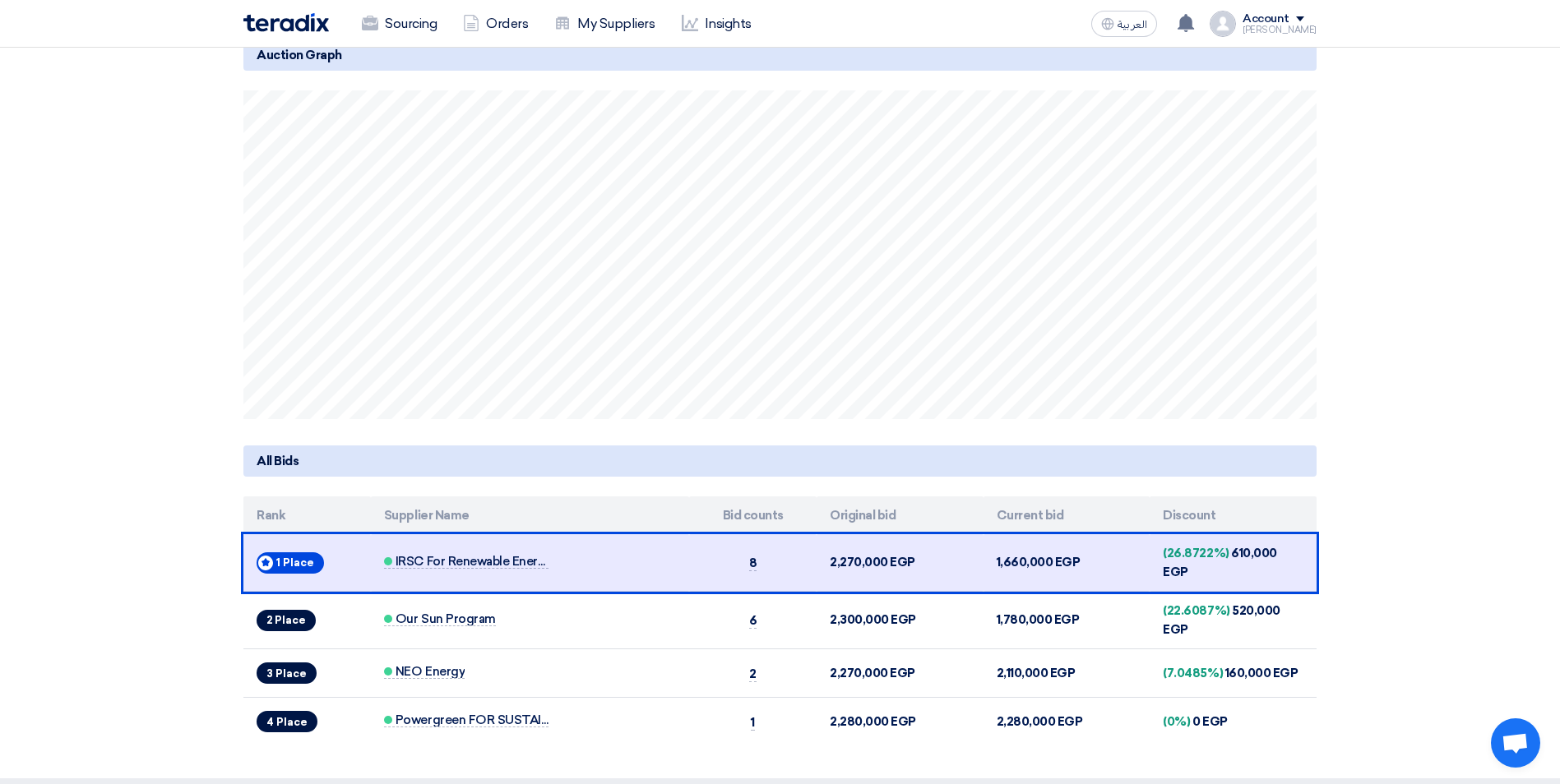
scroll to position [493, 0]
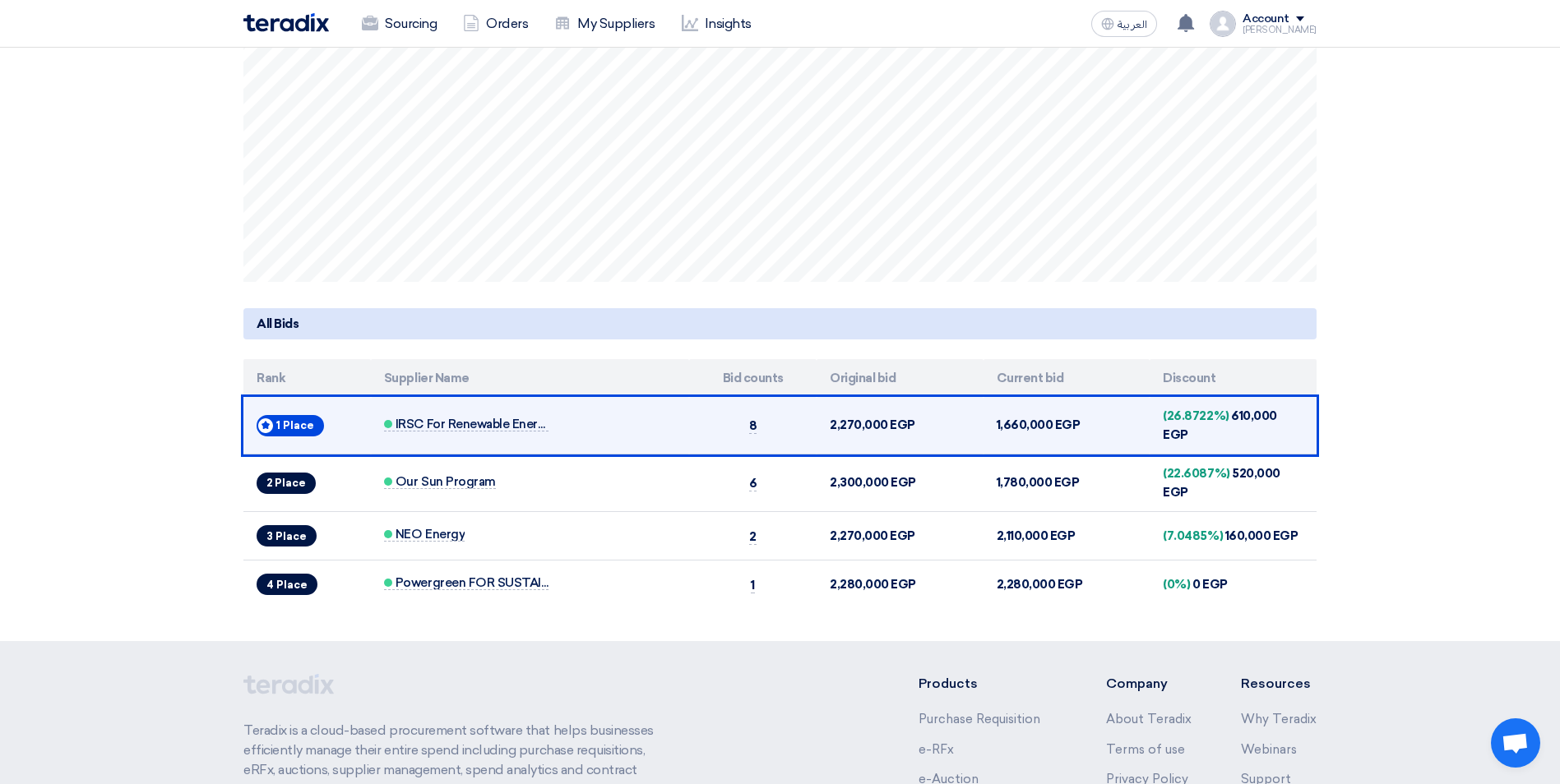
drag, startPoint x: 1271, startPoint y: 421, endPoint x: 1222, endPoint y: 418, distance: 49.1
click at [1222, 418] on td "(26.8722%) 610,000 EGP" at bounding box center [1233, 425] width 167 height 57
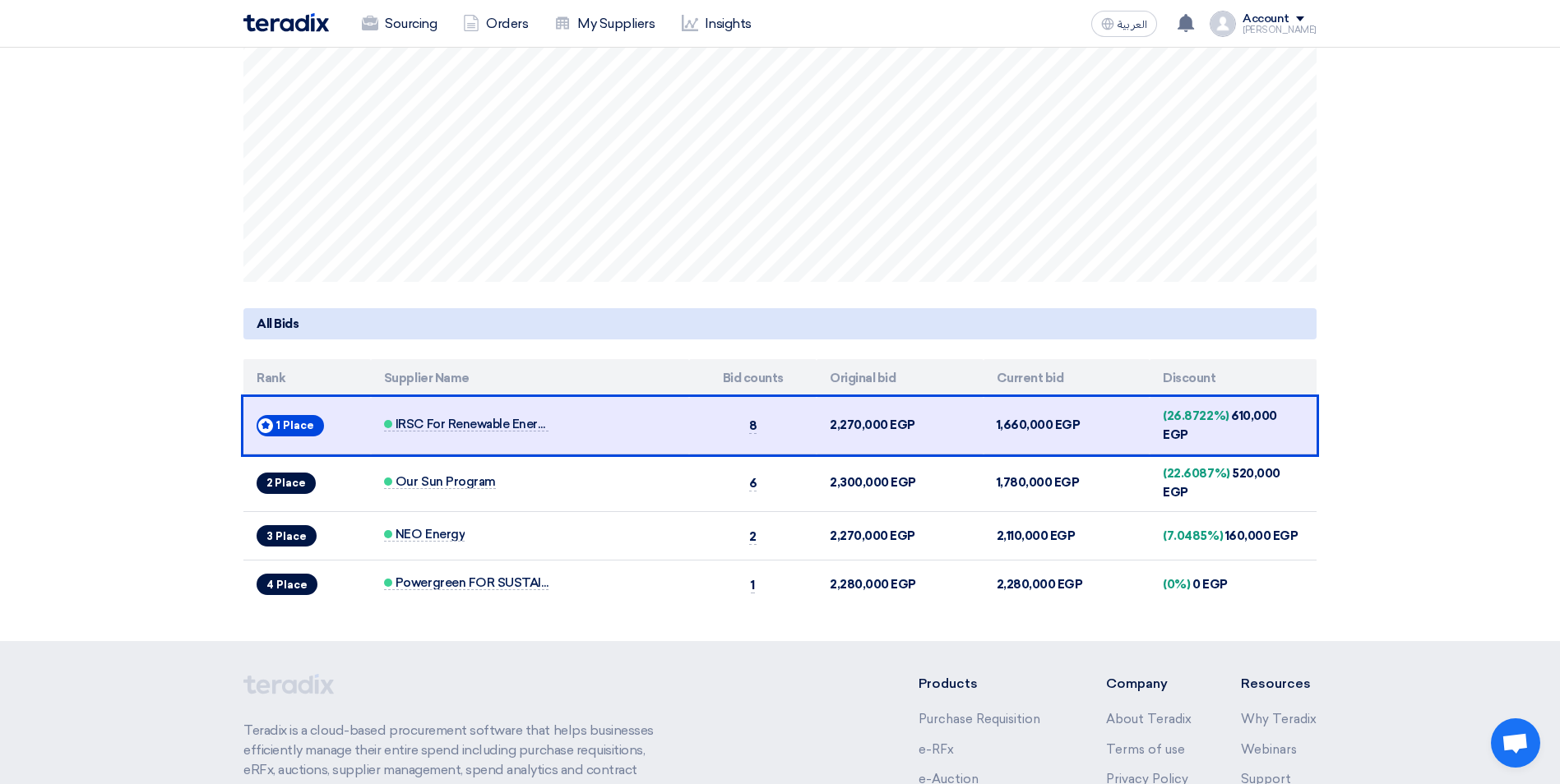
click at [1433, 390] on section "Auction Lot Lot Name: Default Lot Ended Bids submitted Total bids submitted 17 …" at bounding box center [780, 179] width 1560 height 926
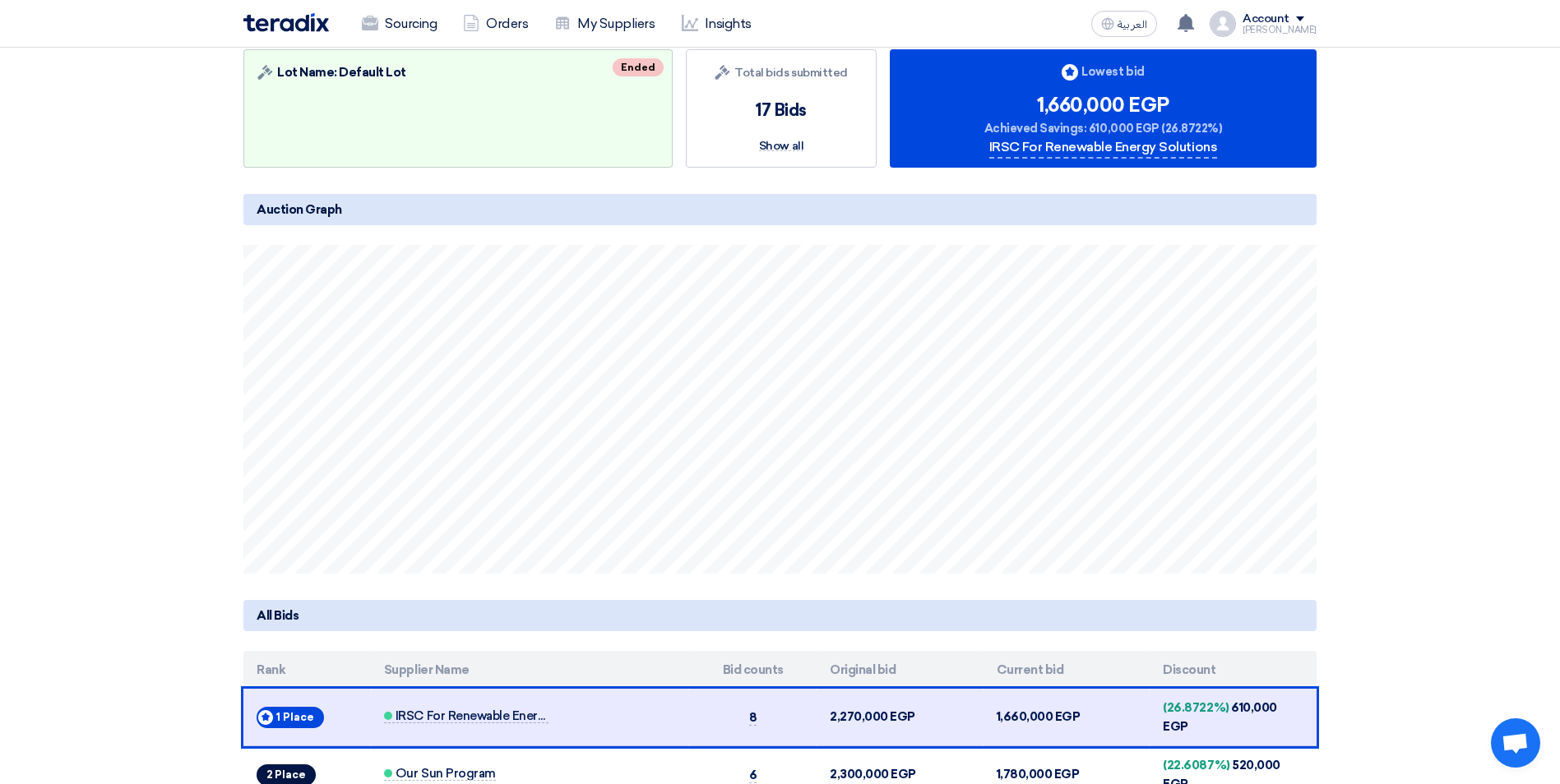
scroll to position [164, 0]
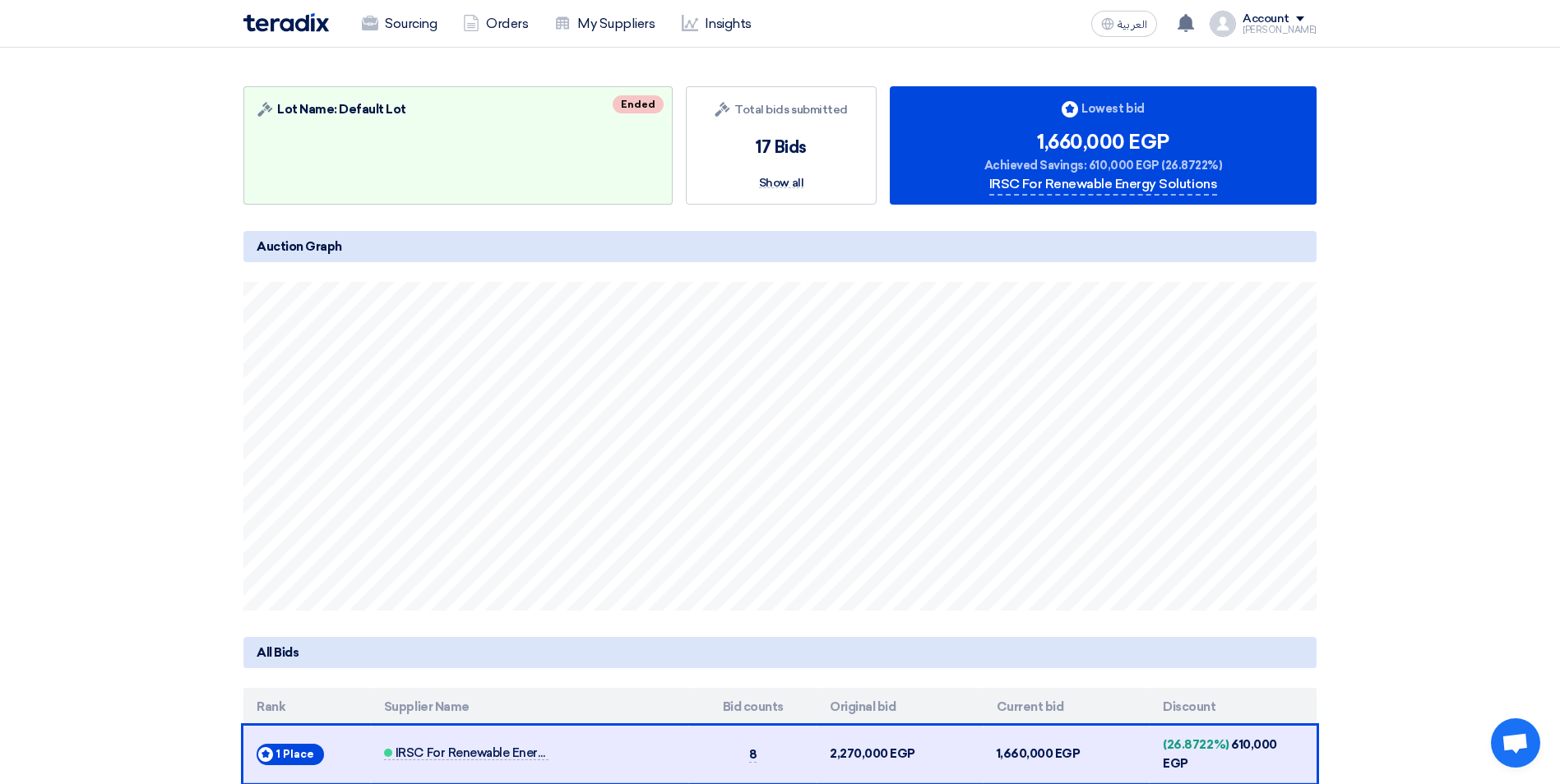
click at [1110, 150] on div "1,660,000 EGP" at bounding box center [1103, 142] width 133 height 30
click at [1120, 182] on div "IRSC For Renewable Energy Solutions" at bounding box center [1103, 185] width 228 height 21
click at [1129, 185] on div "IRSC For Renewable Energy Solutions" at bounding box center [1103, 185] width 228 height 21
click at [1403, 420] on section "Auction Lot Lot Name: Default Lot Ended Bids submitted Total bids submitted 17 …" at bounding box center [780, 507] width 1560 height 926
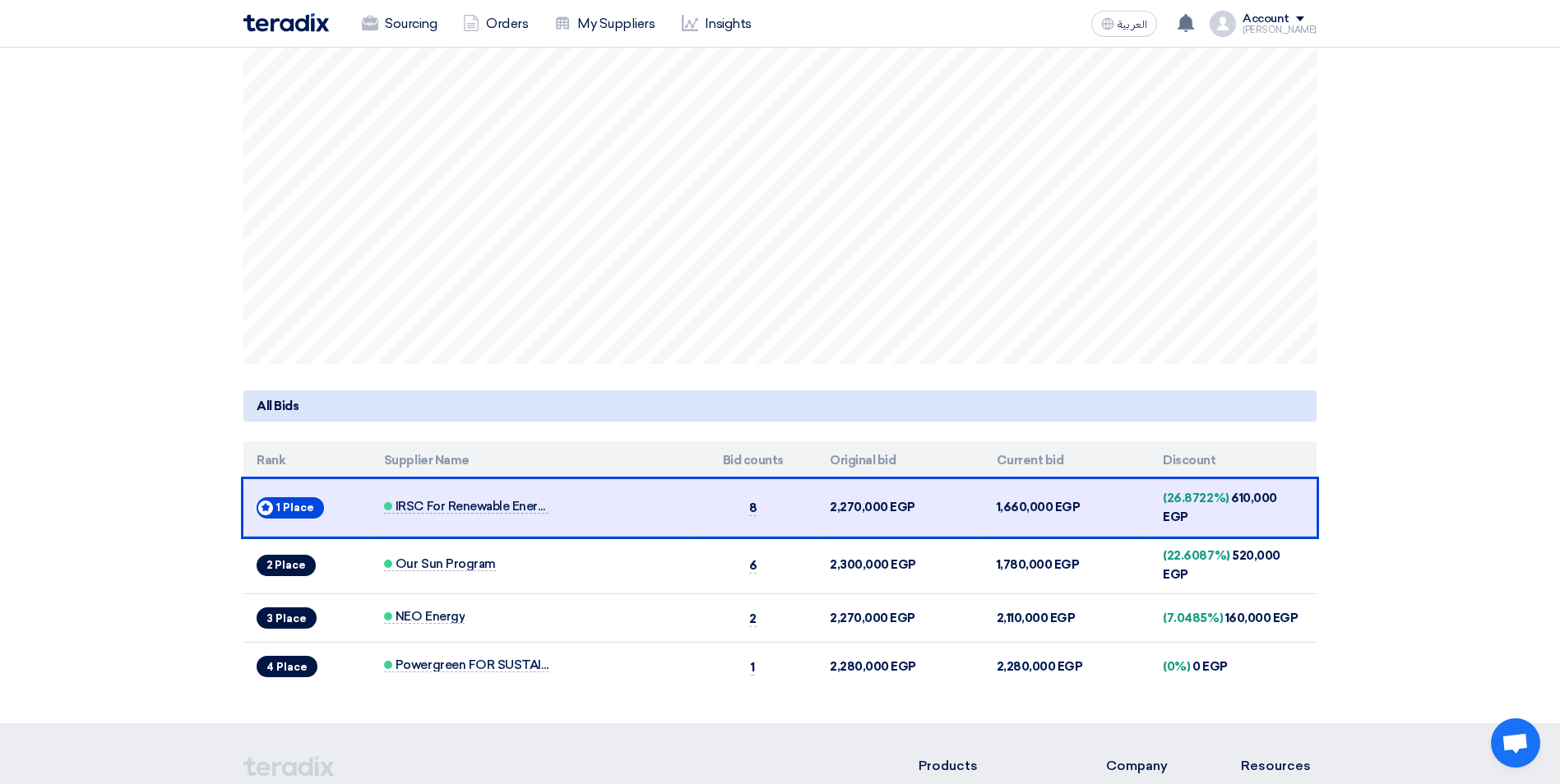
scroll to position [329, 0]
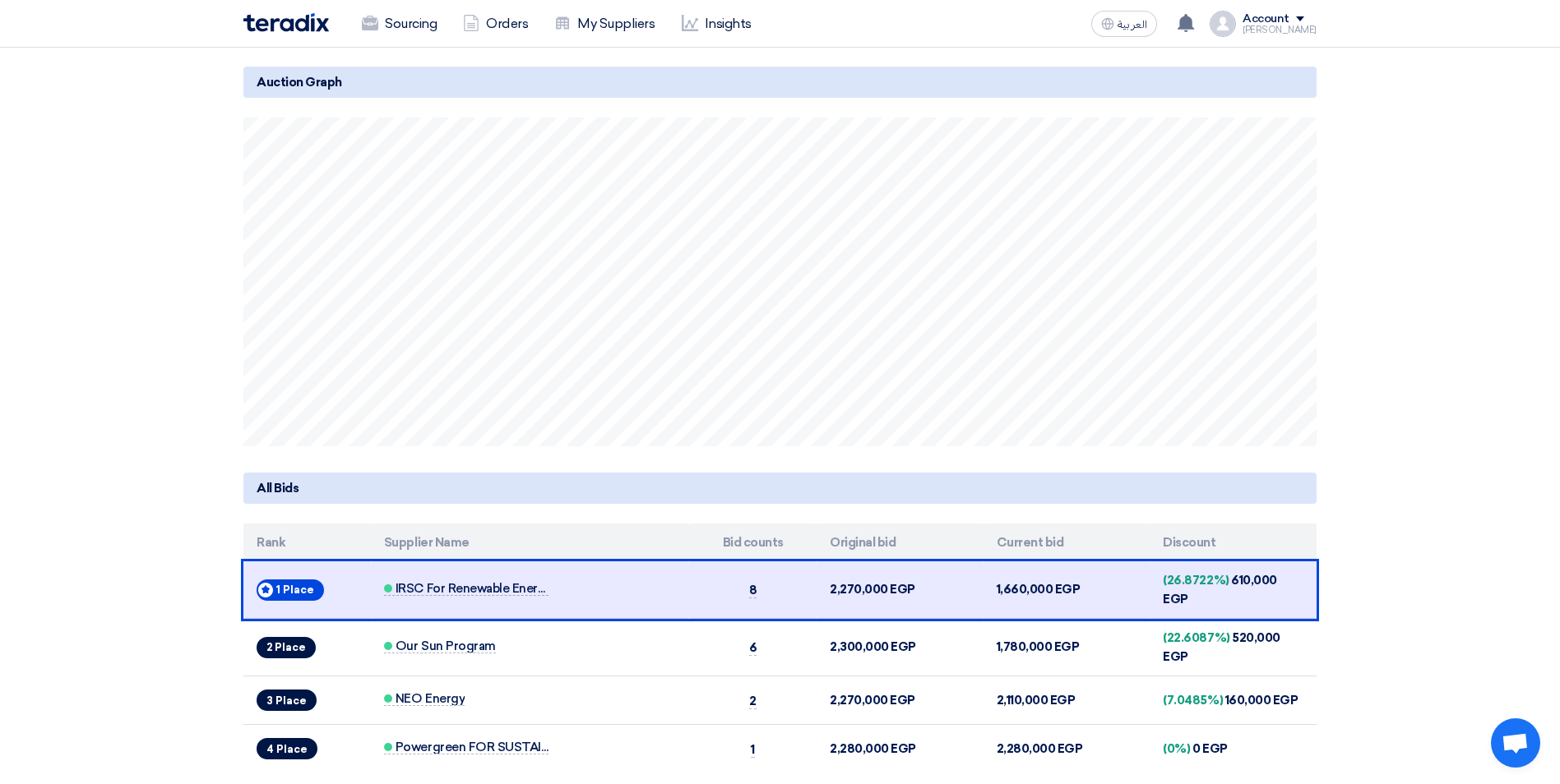
click at [1384, 271] on section "Auction Lot Lot Name: Default Lot Ended Bids submitted Total bids submitted 17 …" at bounding box center [780, 343] width 1560 height 926
click at [1460, 322] on section "Auction Lot Lot Name: Default Lot Ended Bids submitted Total bids submitted 17 …" at bounding box center [780, 343] width 1560 height 926
